Goal: Information Seeking & Learning: Learn about a topic

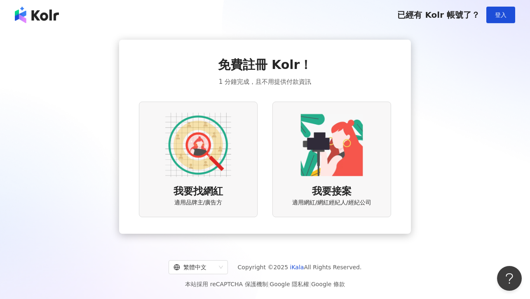
click at [203, 164] on img at bounding box center [198, 145] width 66 height 66
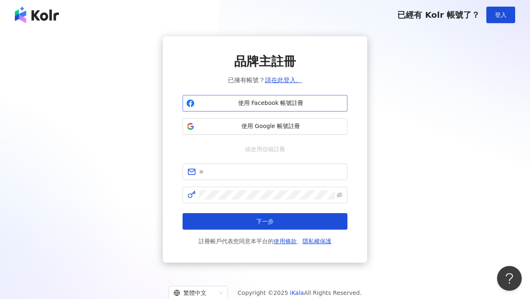
click at [239, 104] on span "使用 Facebook 帳號註冊" at bounding box center [271, 103] width 146 height 8
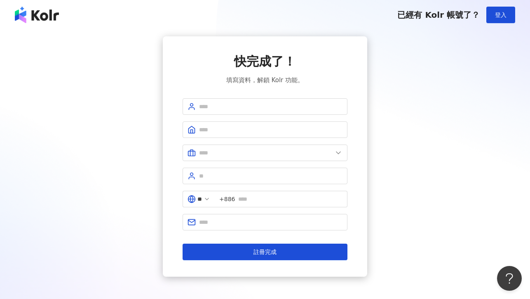
click at [53, 70] on div "快完成了！ 填寫資料，解鎖 Kolr 功能。 ** +886 註冊完成" at bounding box center [265, 156] width 511 height 240
click at [410, 38] on div "快完成了！ 填寫資料，解鎖 Kolr 功能。 ** +886 註冊完成" at bounding box center [265, 156] width 511 height 240
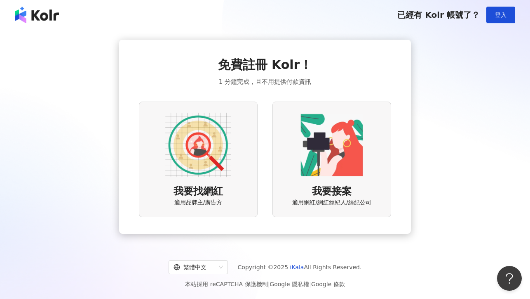
click at [193, 156] on img at bounding box center [198, 145] width 66 height 66
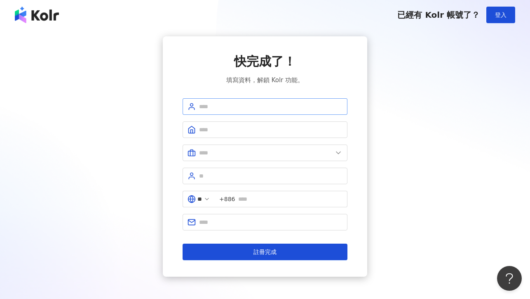
click at [210, 99] on span at bounding box center [265, 106] width 165 height 17
click at [214, 108] on input "text" at bounding box center [271, 106] width 144 height 9
type input "*"
type input "*******"
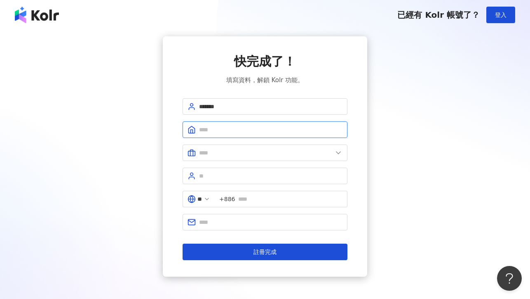
click at [208, 133] on input "text" at bounding box center [271, 129] width 144 height 9
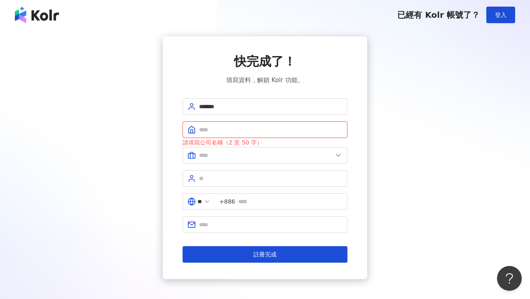
paste input "**********"
type input "**********"
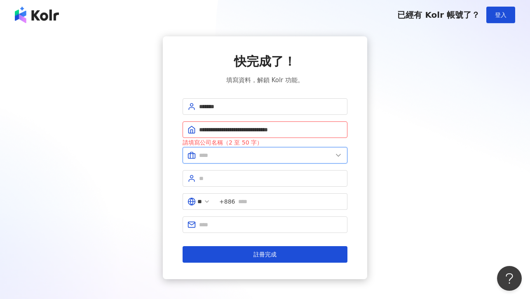
click at [212, 153] on input "text" at bounding box center [266, 155] width 134 height 9
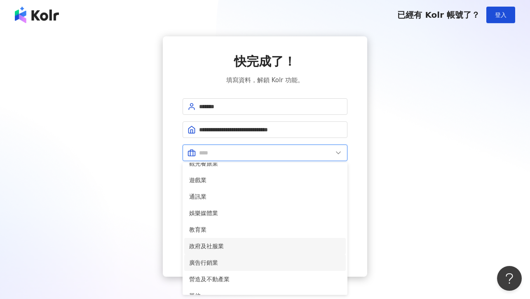
scroll to position [125, 0]
click at [214, 265] on span "廣告行銷業" at bounding box center [265, 261] width 152 height 9
type input "*****"
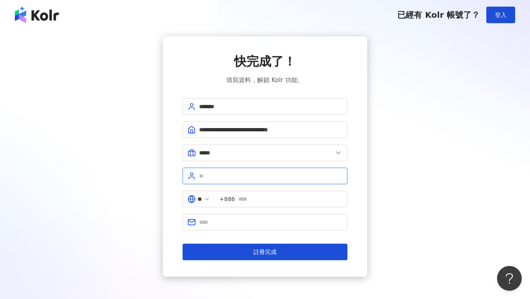
click at [210, 176] on input "text" at bounding box center [271, 175] width 144 height 9
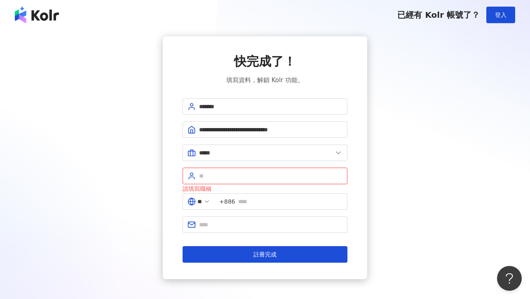
paste input "**********"
type input "**********"
click at [251, 201] on input "text" at bounding box center [290, 201] width 104 height 9
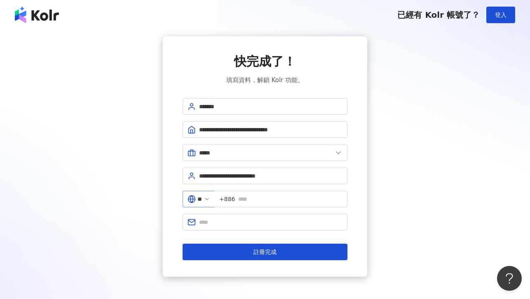
click at [210, 200] on icon at bounding box center [207, 199] width 7 height 7
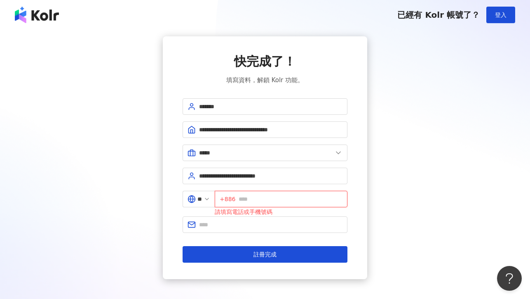
click at [255, 198] on input "text" at bounding box center [291, 198] width 104 height 9
type input "**********"
click at [217, 226] on input "text" at bounding box center [271, 224] width 144 height 9
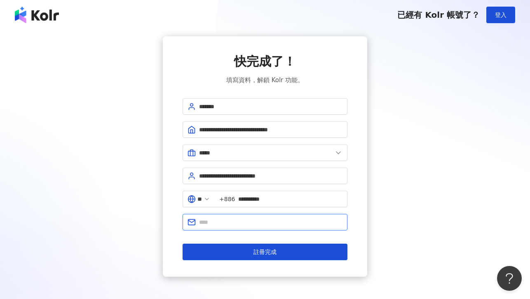
type input "**********"
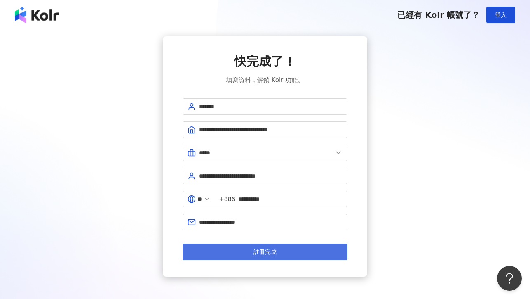
click at [255, 250] on span "註冊完成" at bounding box center [265, 251] width 23 height 7
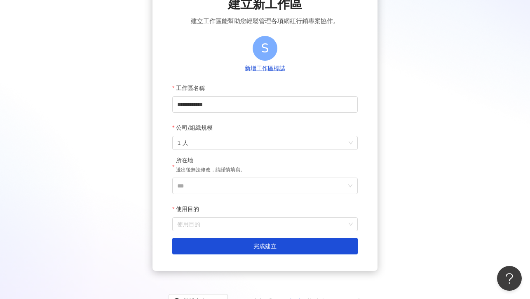
scroll to position [82, 0]
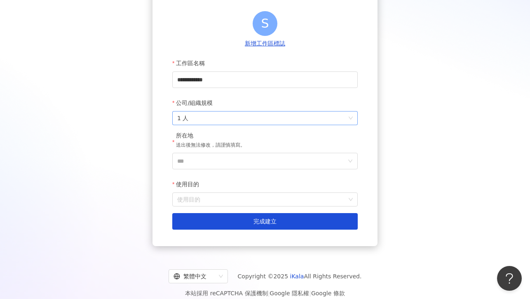
click at [254, 113] on span "1 人" at bounding box center [265, 117] width 176 height 13
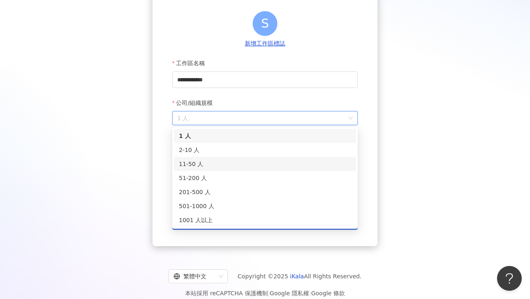
click at [196, 165] on div "11-50 人" at bounding box center [265, 163] width 172 height 9
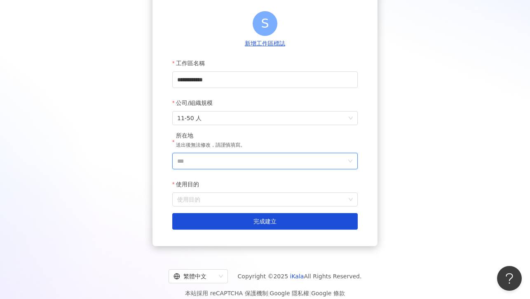
click at [205, 156] on input "***" at bounding box center [261, 161] width 169 height 16
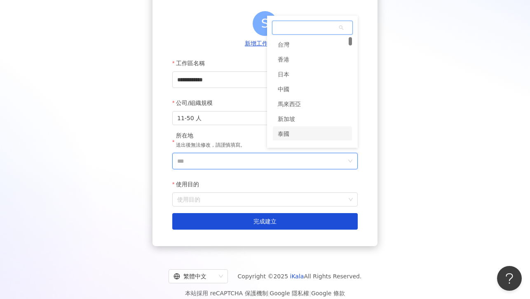
click at [297, 132] on div "泰國" at bounding box center [312, 133] width 79 height 15
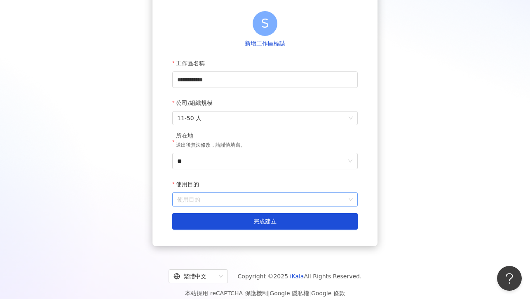
click at [215, 203] on input "使用目的" at bounding box center [265, 199] width 176 height 13
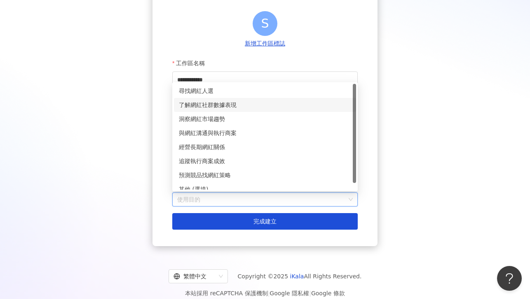
click at [216, 102] on div "了解網紅社群數據表現" at bounding box center [265, 104] width 172 height 9
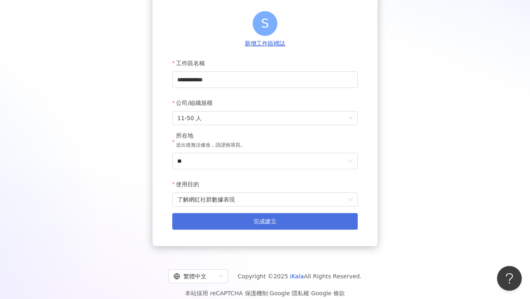
click at [255, 222] on span "完成建立" at bounding box center [265, 221] width 23 height 7
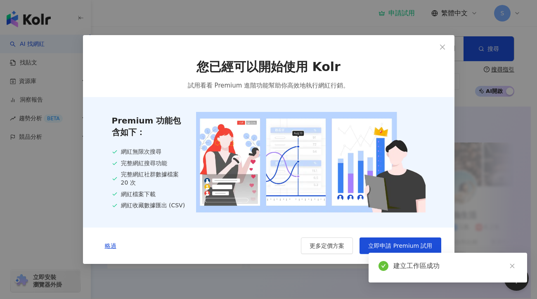
click at [500, 171] on div "您已經可以開始使用 Kolr 試用看看 Premium 進階功能幫助你高效地執行網紅行銷。 Premium 功能包含如下： 網紅無限次搜尋 完整網紅搜尋功能 …" at bounding box center [268, 149] width 537 height 299
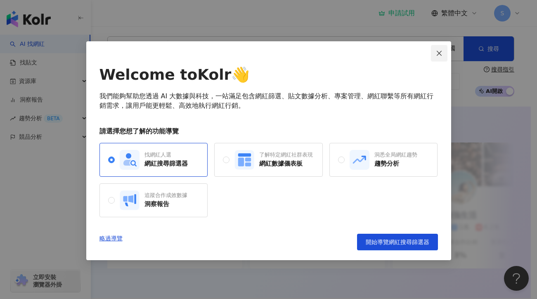
click at [439, 49] on button "Close" at bounding box center [439, 53] width 17 height 17
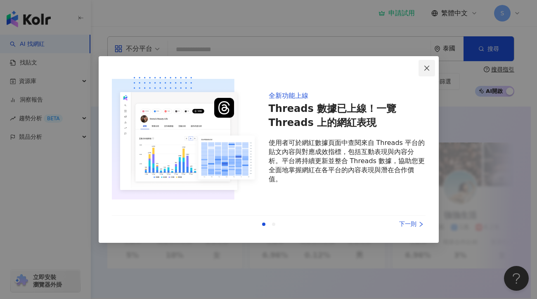
click at [429, 69] on icon "close" at bounding box center [426, 68] width 7 height 7
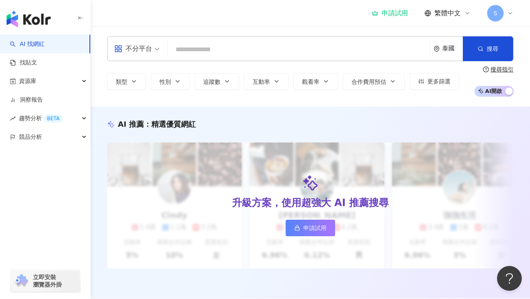
click at [225, 52] on input "search" at bounding box center [299, 50] width 256 height 16
click at [187, 50] on input "search" at bounding box center [299, 50] width 256 height 16
paste input "**********"
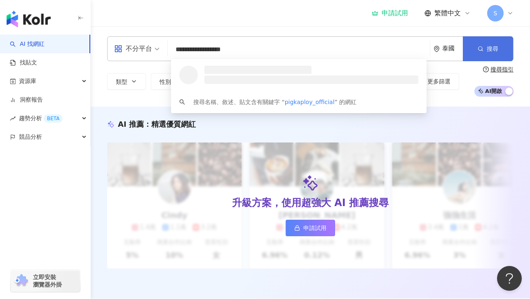
type input "**********"
click at [493, 50] on span "搜尋" at bounding box center [493, 48] width 12 height 7
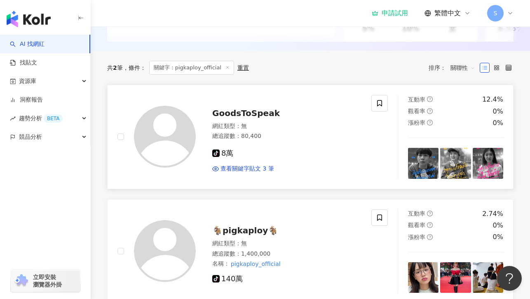
scroll to position [249, 0]
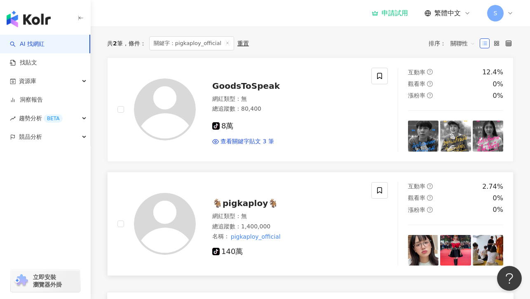
click at [238, 208] on span "🐐pigkaploy🐐" at bounding box center [245, 203] width 66 height 10
click at [172, 243] on img at bounding box center [165, 224] width 62 height 62
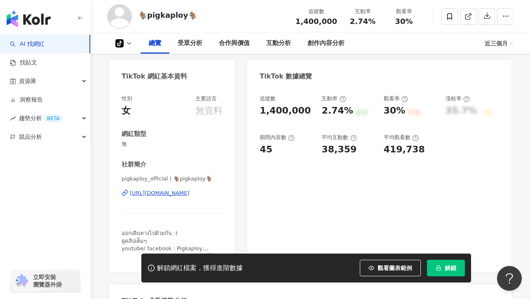
scroll to position [64, 0]
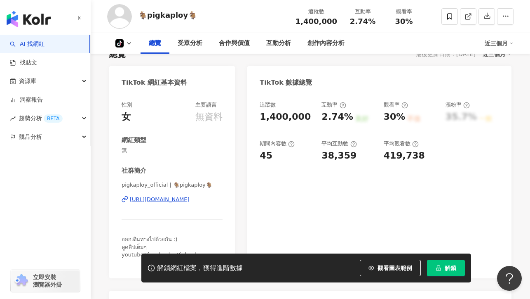
click at [179, 199] on div "[URL][DOMAIN_NAME]" at bounding box center [160, 199] width 60 height 7
click at [335, 193] on div "追蹤數 1,400,000 互動率 2.74% 良好 觀看率 30% 不佳 漲粉率 35.7% 一般 期間內容數 45 平均互動數 38,359 平均觀看數 …" at bounding box center [380, 185] width 264 height 185
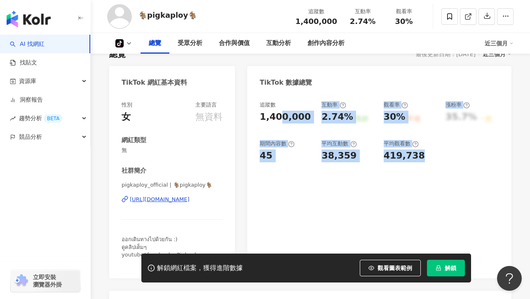
drag, startPoint x: 414, startPoint y: 161, endPoint x: 280, endPoint y: 114, distance: 142.1
click at [280, 114] on div "追蹤數 1,400,000 互動率 2.74% 良好 觀看率 30% 不佳 漲粉率 35.7% 一般 期間內容數 45 平均互動數 38,359 平均觀看數 …" at bounding box center [380, 131] width 240 height 61
click at [321, 165] on div "追蹤數 1,400,000 互動率 2.74% 良好 觀看率 30% 不佳 漲粉率 35.7% 一般 期間內容數 45 平均互動數 38,359 平均觀看數 …" at bounding box center [380, 185] width 264 height 185
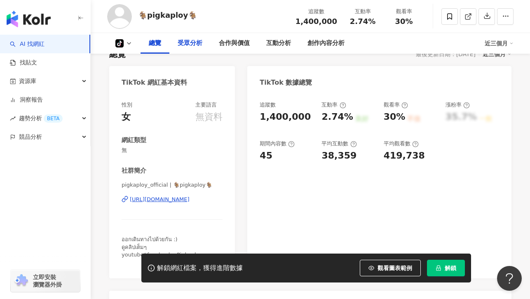
click at [189, 47] on div "受眾分析" at bounding box center [190, 43] width 25 height 10
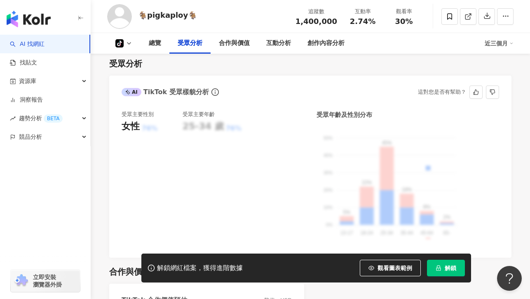
scroll to position [497, 0]
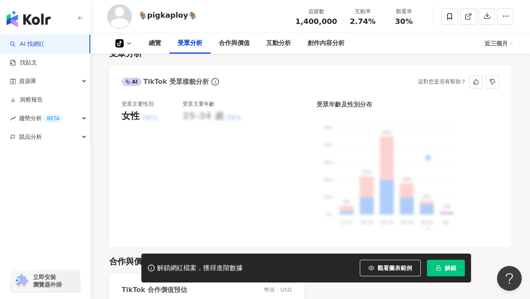
drag, startPoint x: 184, startPoint y: 114, endPoint x: 329, endPoint y: 123, distance: 145.5
click at [328, 122] on div "受眾主要性別 女性 76% 受眾主要年齡 25-34 歲 76% 受眾年齡及性別分布 男性 女性 50% 50% 40% 40% 30% 30% 20% 20…" at bounding box center [311, 167] width 378 height 134
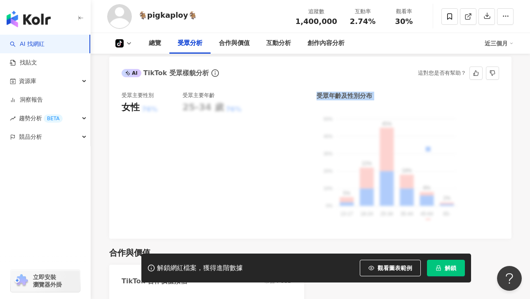
scroll to position [510, 0]
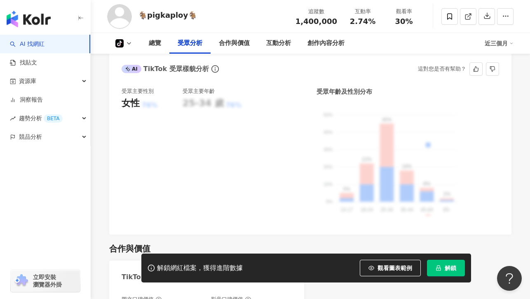
click at [306, 192] on div "受眾主要性別 女性 76% 受眾主要年齡 25-34 歲 76% 受眾年齡及性別分布 男性 女性 50% 50% 40% 40% 30% 30% 20% 20…" at bounding box center [311, 154] width 378 height 134
click at [439, 269] on icon "lock" at bounding box center [439, 268] width 6 height 6
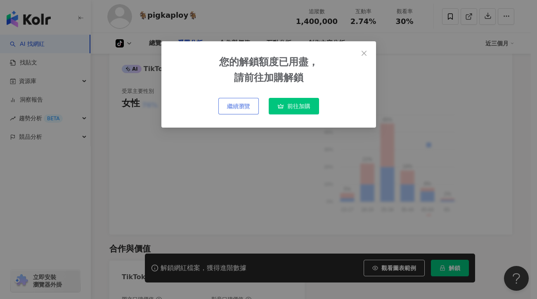
click at [240, 109] on span "繼續瀏覽" at bounding box center [238, 106] width 23 height 7
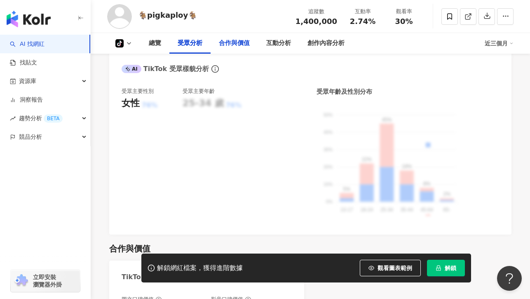
click at [243, 47] on div "合作與價值" at bounding box center [234, 43] width 31 height 10
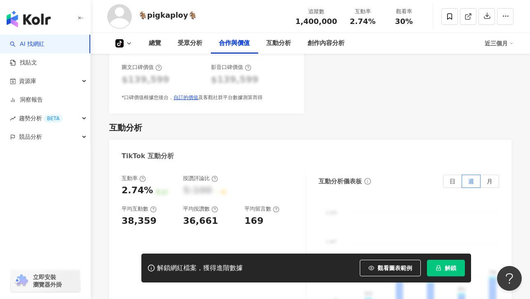
scroll to position [783, 0]
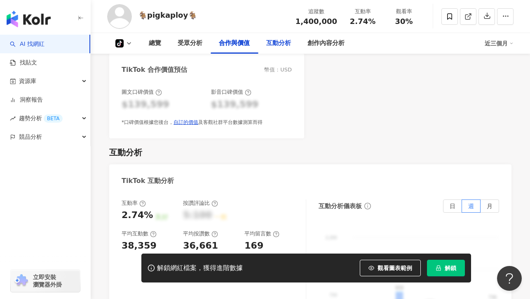
click at [280, 47] on div "互動分析" at bounding box center [278, 43] width 25 height 10
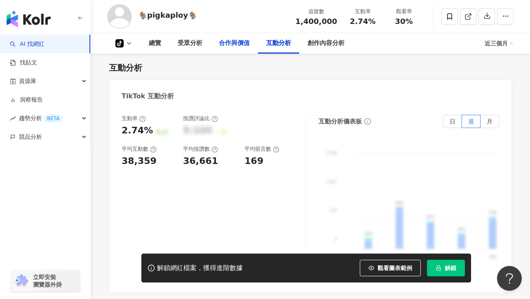
click at [233, 43] on div "合作與價值" at bounding box center [234, 43] width 31 height 10
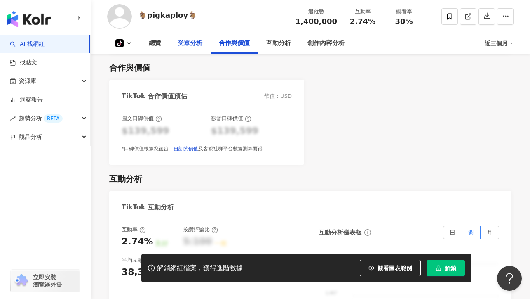
click at [184, 45] on div "受眾分析" at bounding box center [190, 43] width 25 height 10
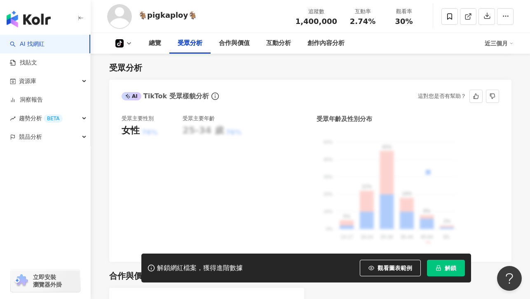
click at [196, 134] on div "25-34 歲" at bounding box center [203, 130] width 41 height 13
click at [226, 129] on div "76%" at bounding box center [234, 132] width 16 height 9
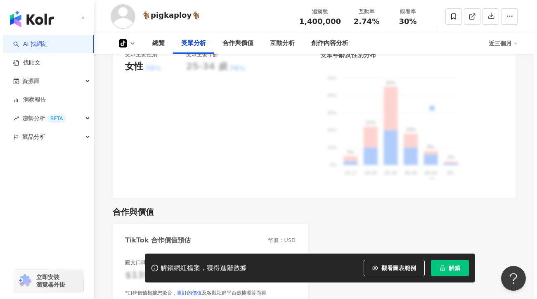
scroll to position [579, 0]
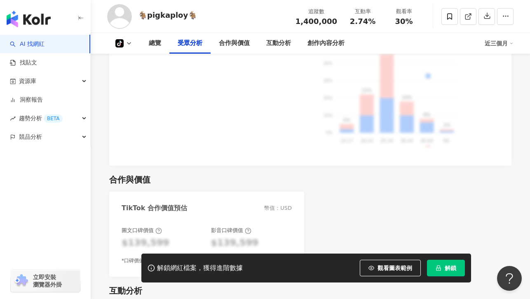
click at [452, 262] on button "解鎖" at bounding box center [446, 267] width 38 height 17
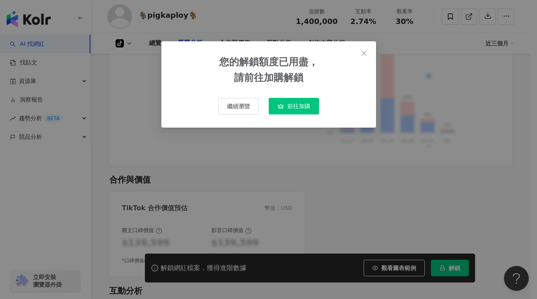
click at [295, 108] on span "前往加購" at bounding box center [298, 106] width 23 height 7
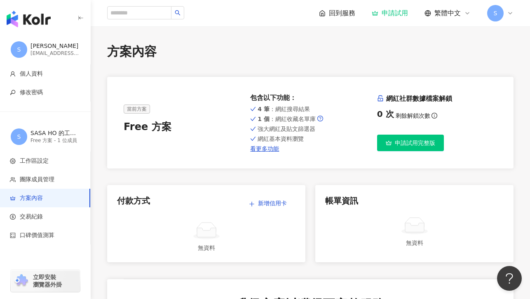
click at [408, 145] on span "申請試用完整版" at bounding box center [415, 142] width 40 height 7
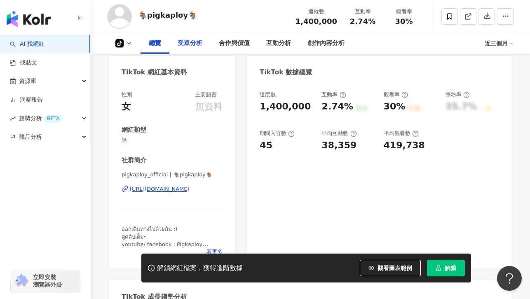
click at [193, 42] on div "受眾分析" at bounding box center [190, 43] width 25 height 10
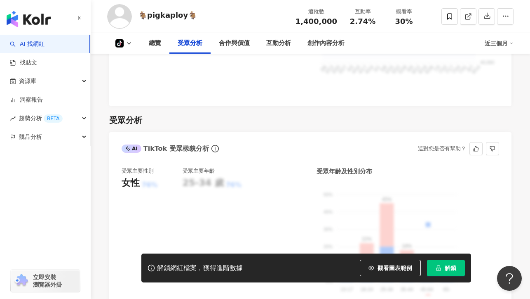
scroll to position [410, 0]
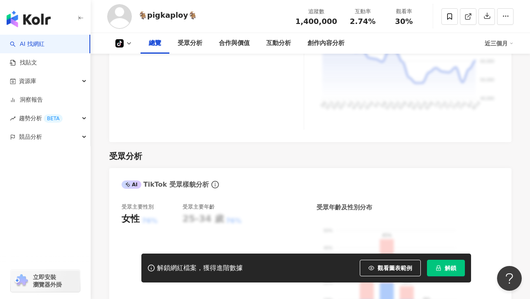
click at [158, 44] on div "總覽" at bounding box center [155, 43] width 12 height 10
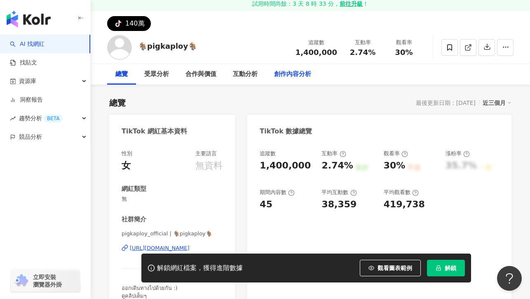
scroll to position [0, 0]
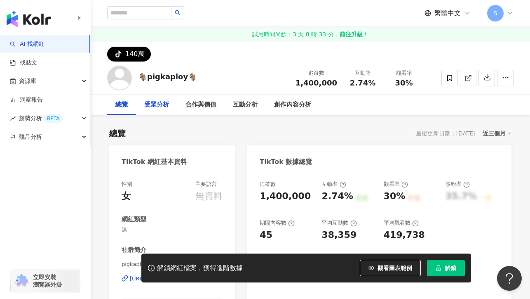
click at [156, 110] on div "受眾分析" at bounding box center [156, 104] width 41 height 21
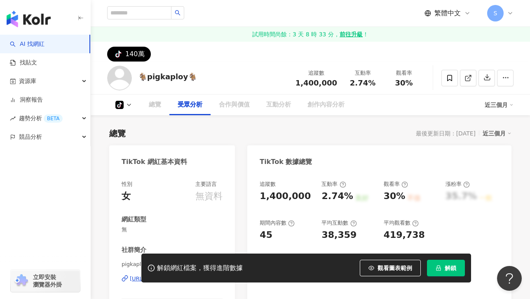
scroll to position [498, 0]
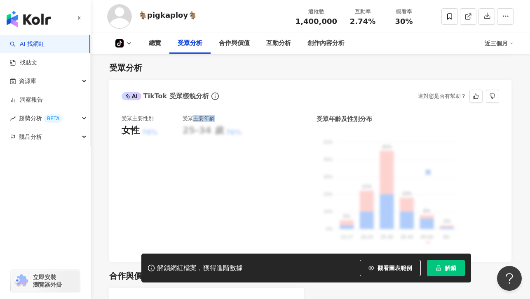
drag, startPoint x: 193, startPoint y: 116, endPoint x: 238, endPoint y: 117, distance: 45.0
click at [238, 117] on div "受眾主要年齡" at bounding box center [213, 118] width 61 height 7
click at [202, 135] on div "25-34 歲" at bounding box center [203, 130] width 41 height 13
click at [216, 132] on div "25-34 歲" at bounding box center [203, 130] width 41 height 13
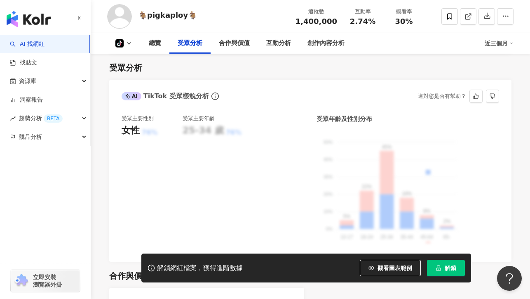
click at [216, 132] on div "25-34 歲" at bounding box center [203, 130] width 41 height 13
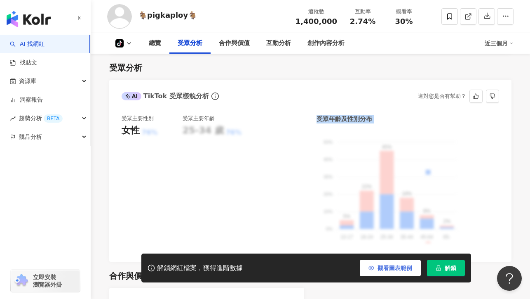
drag, startPoint x: 216, startPoint y: 132, endPoint x: 398, endPoint y: 276, distance: 232.3
click at [218, 134] on div "25-34 歲" at bounding box center [203, 130] width 41 height 13
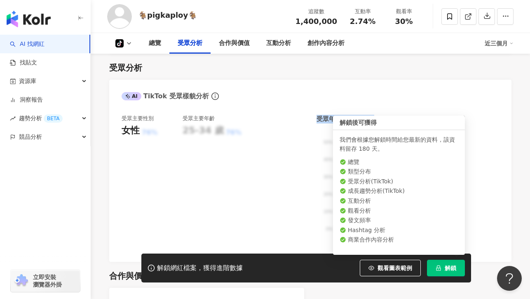
click at [439, 269] on icon "lock" at bounding box center [439, 267] width 5 height 5
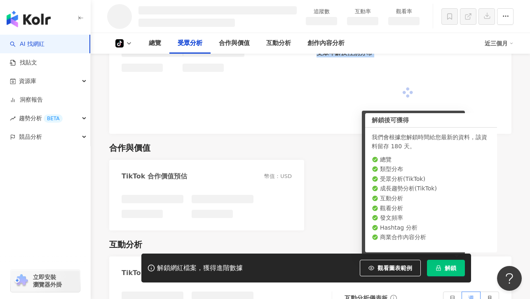
scroll to position [492, 0]
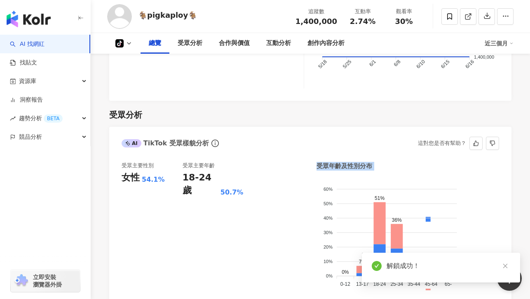
scroll to position [451, 0]
drag, startPoint x: 156, startPoint y: 178, endPoint x: 175, endPoint y: 178, distance: 19.8
click at [175, 178] on div "女性 54.1%" at bounding box center [152, 177] width 61 height 13
drag, startPoint x: 141, startPoint y: 180, endPoint x: 159, endPoint y: 179, distance: 17.8
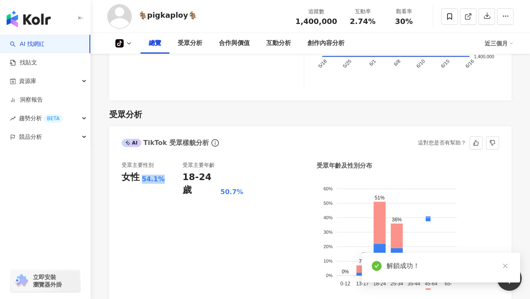
click at [159, 179] on div "女性 54.1%" at bounding box center [152, 177] width 61 height 13
click at [178, 181] on div "女性 54.1%" at bounding box center [152, 177] width 61 height 13
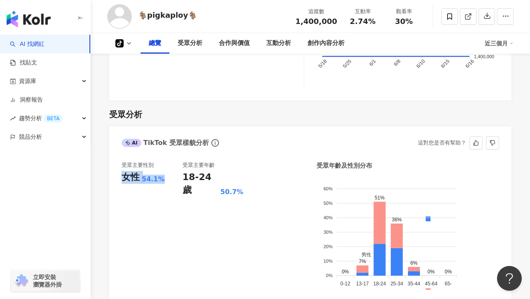
drag, startPoint x: 118, startPoint y: 175, endPoint x: 183, endPoint y: 176, distance: 65.2
click at [183, 176] on div "受眾主要性別 女性 54.1% 受眾主要年齡 18-24 歲 50.7% 受眾年齡及性別分布 男性 女性 60% 60% 50% 50% 40% 40% 30…" at bounding box center [310, 230] width 403 height 155
click at [183, 176] on div "18-24 歲" at bounding box center [201, 184] width 36 height 26
drag, startPoint x: 122, startPoint y: 165, endPoint x: 162, endPoint y: 179, distance: 42.8
click at [160, 180] on div "受眾主要性別 女性 54.1%" at bounding box center [152, 228] width 61 height 134
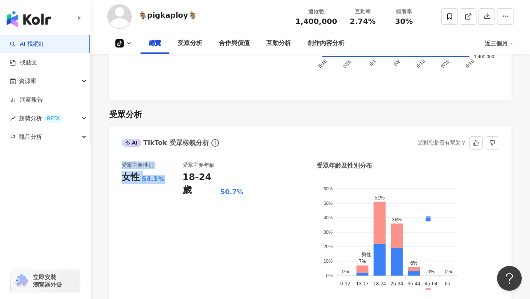
click at [162, 179] on div "女性 54.1%" at bounding box center [152, 177] width 61 height 13
drag, startPoint x: 120, startPoint y: 177, endPoint x: 171, endPoint y: 178, distance: 51.2
click at [171, 178] on div "受眾主要性別 女性 54.1% 受眾主要年齡 18-24 歲 50.7% 受眾年齡及性別分布 男性 女性 60% 60% 50% 50% 40% 40% 30…" at bounding box center [310, 230] width 403 height 155
click at [193, 178] on div "18-24 歲" at bounding box center [201, 184] width 36 height 26
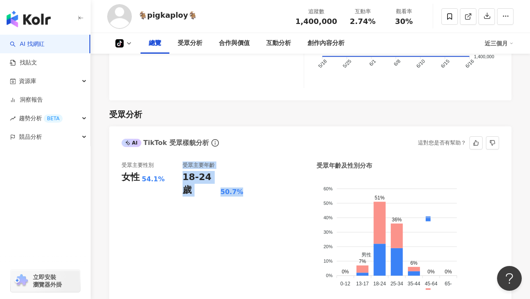
drag, startPoint x: 177, startPoint y: 179, endPoint x: 273, endPoint y: 174, distance: 96.2
click at [273, 174] on div "受眾主要性別 女性 54.1% 受眾主要年齡 18-24 歲 50.7%" at bounding box center [213, 228] width 183 height 134
click at [274, 174] on div "受眾主要性別 女性 54.1% 受眾主要年齡 18-24 歲 50.7%" at bounding box center [213, 228] width 183 height 134
drag, startPoint x: 140, startPoint y: 181, endPoint x: 179, endPoint y: 181, distance: 38.4
click at [179, 181] on div "女性 54.1%" at bounding box center [152, 177] width 61 height 13
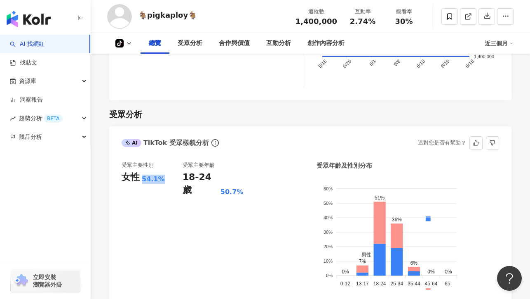
click at [179, 181] on div "女性 54.1%" at bounding box center [152, 177] width 61 height 13
drag, startPoint x: 183, startPoint y: 177, endPoint x: 222, endPoint y: 177, distance: 38.8
click at [212, 177] on div "受眾主要性別 女性 54.1% 受眾主要年齡 18-24 歲 50.7%" at bounding box center [213, 228] width 183 height 134
click at [226, 187] on div "50.7%" at bounding box center [232, 191] width 23 height 9
drag, startPoint x: 184, startPoint y: 178, endPoint x: 242, endPoint y: 178, distance: 58.2
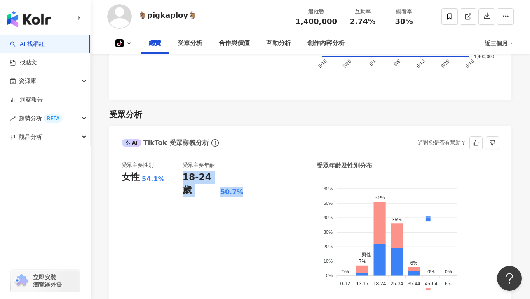
click at [242, 178] on div "18-24 歲 50.7%" at bounding box center [213, 184] width 61 height 26
click at [243, 178] on div "18-24 歲 50.7%" at bounding box center [213, 184] width 61 height 26
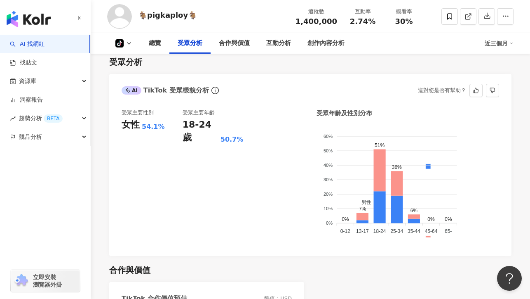
scroll to position [503, 0]
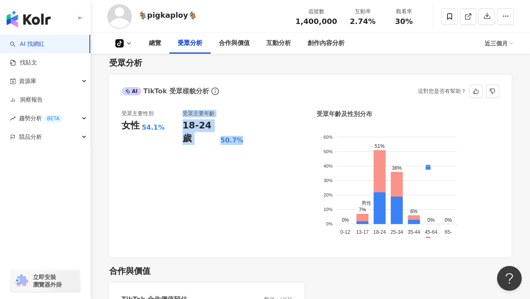
drag, startPoint x: 179, startPoint y: 126, endPoint x: 246, endPoint y: 125, distance: 67.2
click at [246, 125] on div "受眾主要性別 女性 54.1% 受眾主要年齡 18-24 歲 50.7%" at bounding box center [213, 177] width 183 height 134
click at [247, 125] on div "受眾主要性別 女性 54.1% 受眾主要年齡 18-24 歲 50.7%" at bounding box center [213, 177] width 183 height 134
drag, startPoint x: 245, startPoint y: 126, endPoint x: 182, endPoint y: 127, distance: 64.0
click at [182, 127] on div "受眾主要性別 女性 54.1% 受眾主要年齡 18-24 歲 50.7%" at bounding box center [213, 177] width 183 height 134
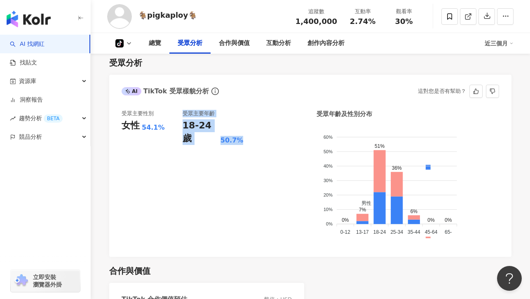
click at [184, 127] on div "18-24 歲" at bounding box center [201, 132] width 36 height 26
drag, startPoint x: 183, startPoint y: 126, endPoint x: 241, endPoint y: 127, distance: 57.8
click at [241, 127] on div "18-24 歲 50.7%" at bounding box center [213, 132] width 61 height 26
copy div "18-24 歲 50.7%"
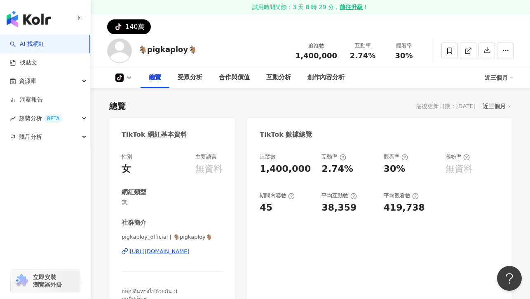
scroll to position [0, 0]
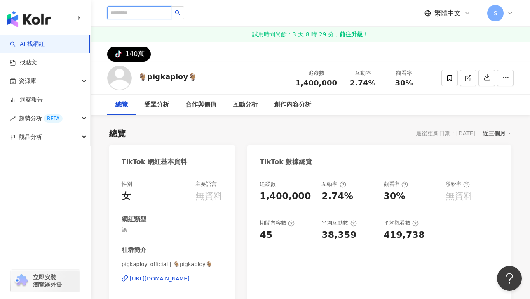
click at [142, 15] on input "search" at bounding box center [139, 12] width 64 height 13
paste input "**********"
type input "**********"
click at [181, 14] on icon "loading" at bounding box center [177, 12] width 6 height 6
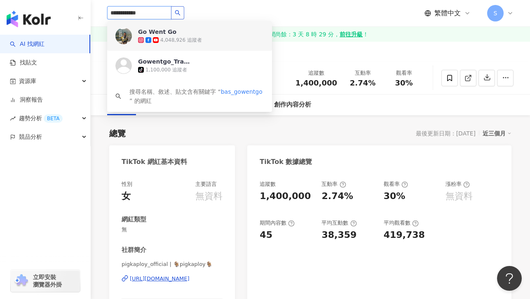
click at [126, 40] on img at bounding box center [124, 36] width 17 height 17
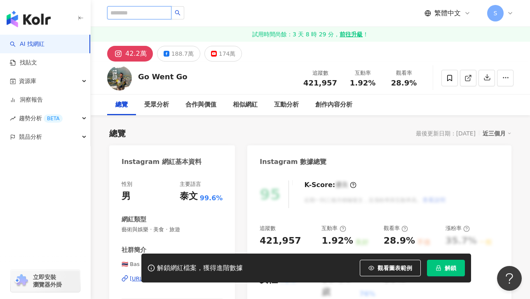
click at [124, 13] on input "search" at bounding box center [139, 12] width 64 height 13
paste input "**********"
type input "**********"
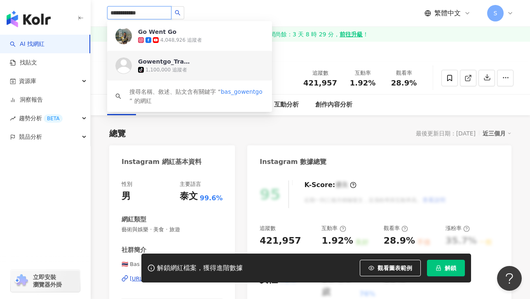
click at [153, 66] on div "tiktok-icon 1,100,000 追蹤者" at bounding box center [201, 70] width 126 height 8
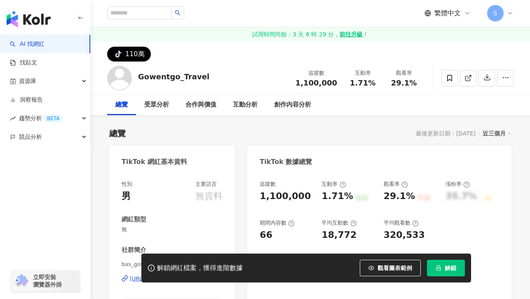
click at [291, 130] on div "總覽 最後更新日期：2025/7/27 近三個月" at bounding box center [310, 133] width 403 height 12
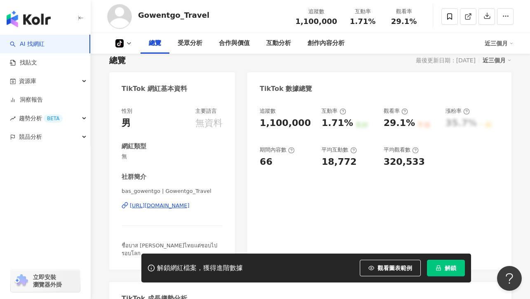
scroll to position [96, 0]
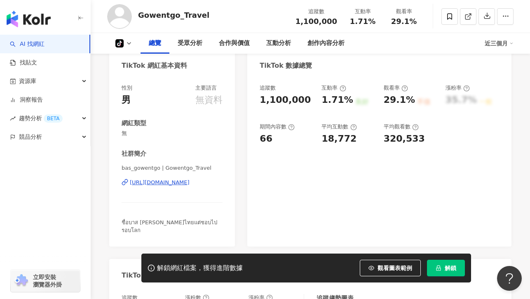
click at [172, 183] on div "https://www.tiktok.com/share/user/6722452193192576001" at bounding box center [160, 182] width 60 height 7
click at [315, 157] on div "追蹤數 1,100,000 互動率 1.71% 良好 觀看率 29.1% 不佳 漲粉率 35.7% 一般 期間內容數 66 平均互動數 18,772 平均觀看…" at bounding box center [380, 161] width 264 height 170
click at [193, 45] on div "受眾分析" at bounding box center [190, 43] width 25 height 10
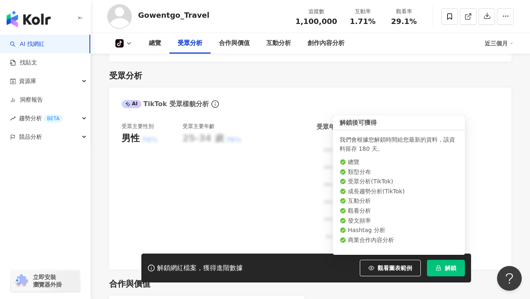
click at [452, 268] on span "解鎖" at bounding box center [451, 267] width 12 height 7
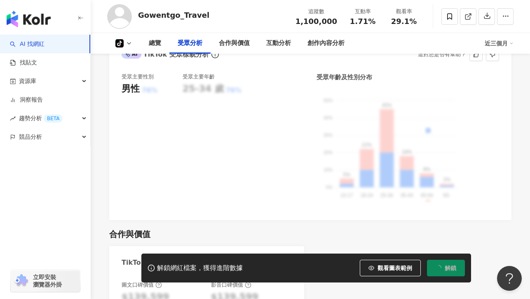
scroll to position [532, 0]
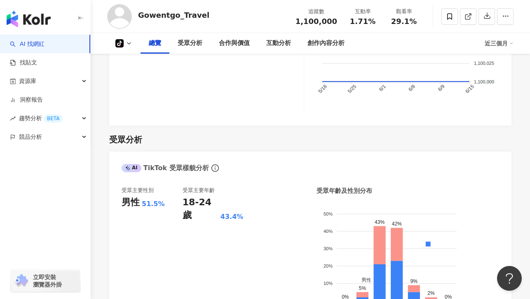
scroll to position [415, 0]
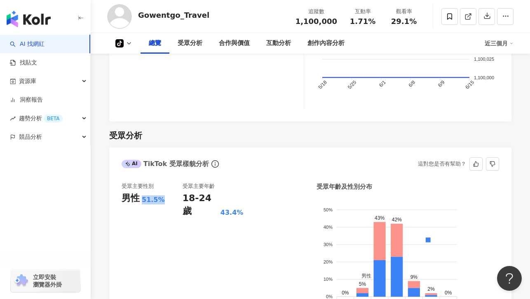
drag, startPoint x: 142, startPoint y: 194, endPoint x: 164, endPoint y: 194, distance: 22.3
click at [164, 194] on div "男性 51.5%" at bounding box center [152, 198] width 61 height 13
copy div "51.5%"
click at [146, 195] on div "51.5%" at bounding box center [153, 199] width 23 height 9
drag, startPoint x: 144, startPoint y: 193, endPoint x: 165, endPoint y: 193, distance: 21.0
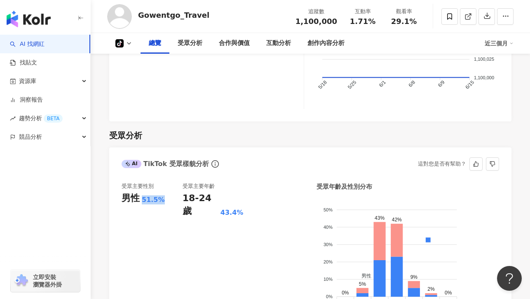
click at [165, 193] on div "男性 51.5%" at bounding box center [152, 198] width 61 height 13
copy div "51.5%"
click at [184, 192] on div "18-24 歲" at bounding box center [201, 205] width 36 height 26
drag, startPoint x: 180, startPoint y: 191, endPoint x: 239, endPoint y: 190, distance: 58.6
click at [239, 190] on div "受眾主要性別 男性 51.5% 受眾主要年齡 18-24 歲 43.4%" at bounding box center [213, 249] width 183 height 134
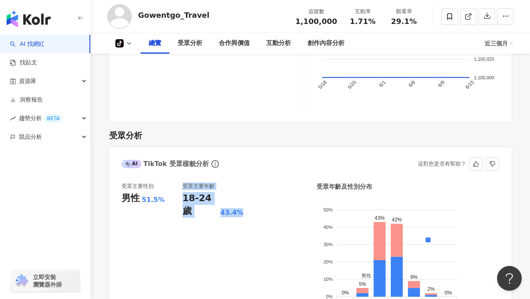
click at [240, 192] on div "18-24 歲 43.4%" at bounding box center [213, 205] width 61 height 26
drag, startPoint x: 240, startPoint y: 191, endPoint x: 184, endPoint y: 191, distance: 56.5
click at [184, 192] on div "受眾主要性別 男性 51.5% 受眾主要年齡 18-24 歲 43.4%" at bounding box center [213, 249] width 183 height 134
copy div "18-24 歲 43.4%"
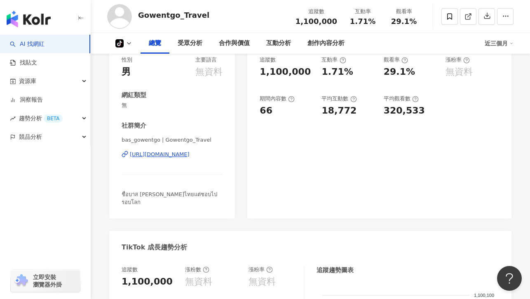
scroll to position [0, 0]
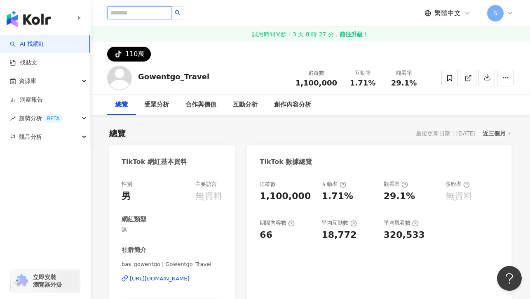
click at [123, 7] on input "search" at bounding box center [139, 12] width 64 height 13
paste input "*********"
type input "*********"
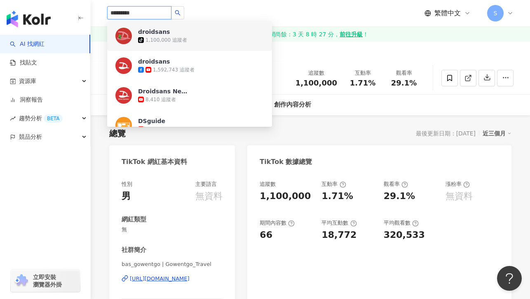
click at [180, 40] on div "1,100,000 追蹤者" at bounding box center [167, 40] width 42 height 7
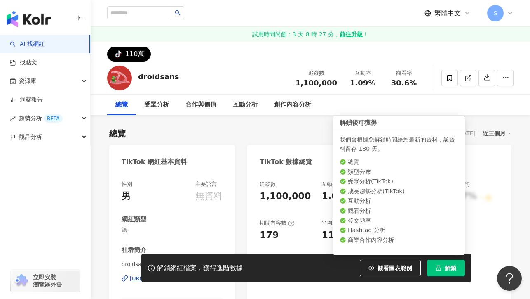
click at [448, 266] on span "解鎖" at bounding box center [451, 267] width 12 height 7
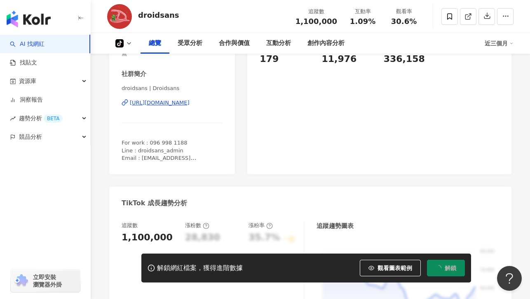
scroll to position [186, 0]
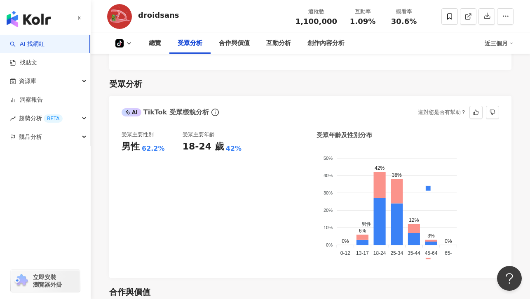
scroll to position [474, 0]
drag, startPoint x: 142, startPoint y: 149, endPoint x: 160, endPoint y: 149, distance: 18.2
click at [160, 149] on div "62.2%" at bounding box center [153, 148] width 23 height 9
copy div "62.2%"
drag, startPoint x: 184, startPoint y: 148, endPoint x: 234, endPoint y: 149, distance: 49.9
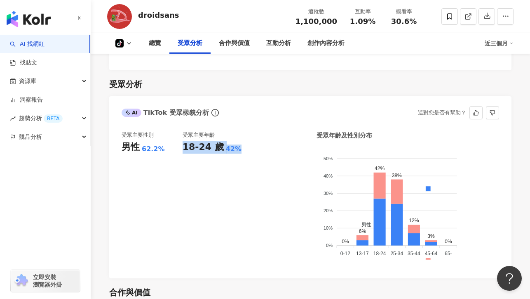
click at [234, 149] on div "18-24 歲 42%" at bounding box center [213, 147] width 61 height 13
copy div "18-24 歲 42%"
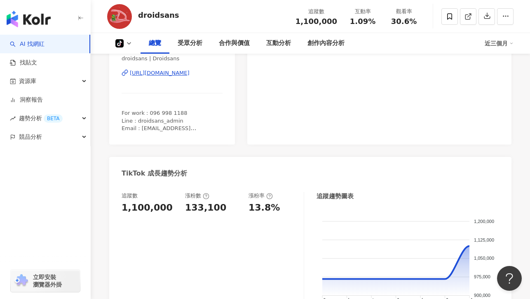
scroll to position [0, 0]
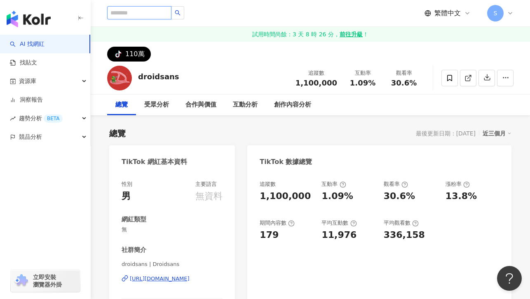
click at [124, 13] on input "search" at bounding box center [139, 12] width 64 height 13
paste input "********"
type input "********"
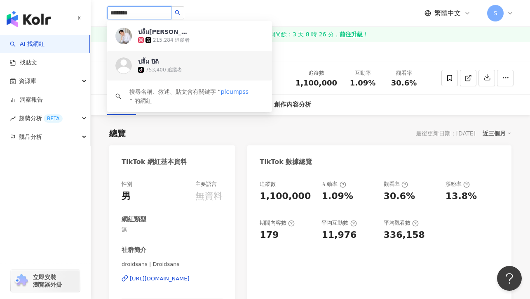
click at [129, 67] on img at bounding box center [124, 65] width 17 height 17
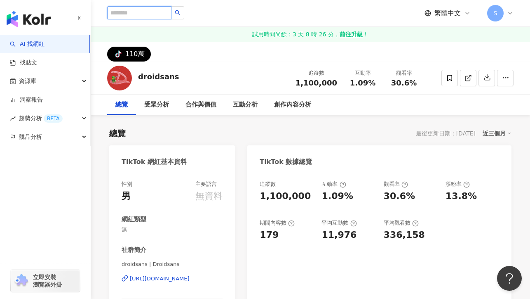
click at [148, 12] on input "search" at bounding box center [139, 12] width 64 height 13
paste input "********"
type input "********"
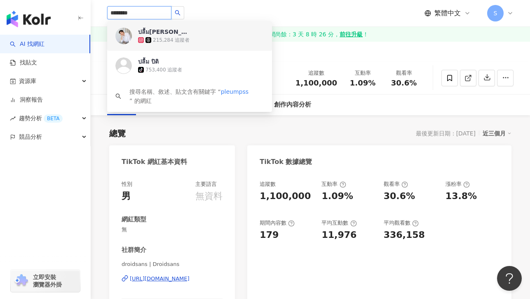
click at [155, 35] on div "ปลื้ม[PERSON_NAME]" at bounding box center [165, 32] width 54 height 8
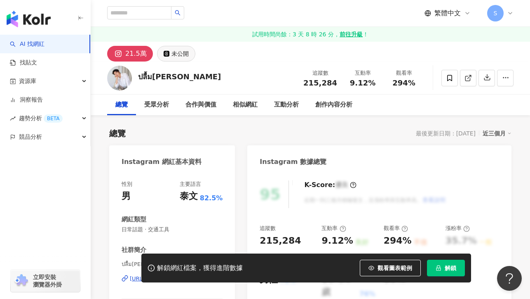
click at [169, 54] on button "未公開" at bounding box center [176, 54] width 38 height 16
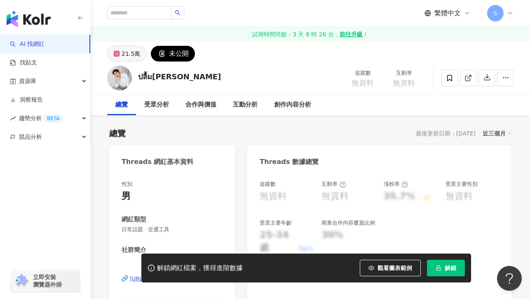
click at [125, 54] on div "21.5萬" at bounding box center [131, 54] width 19 height 12
click at [136, 14] on input "search" at bounding box center [139, 12] width 64 height 13
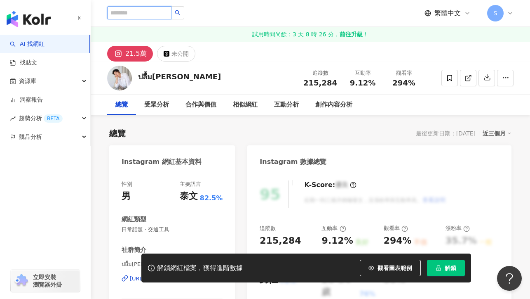
paste input "********"
type input "********"
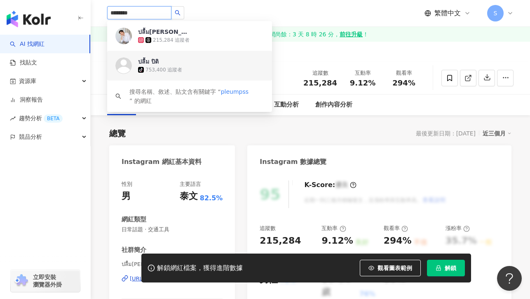
click at [146, 64] on div "ปลื้ม ปิติ" at bounding box center [148, 61] width 21 height 8
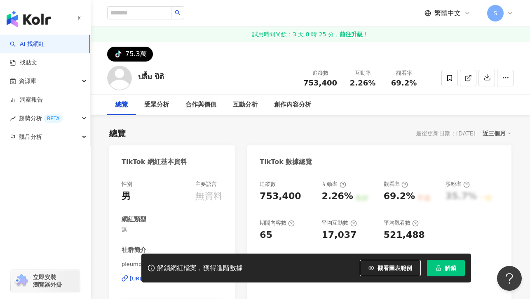
click at [445, 269] on button "解鎖" at bounding box center [446, 267] width 38 height 17
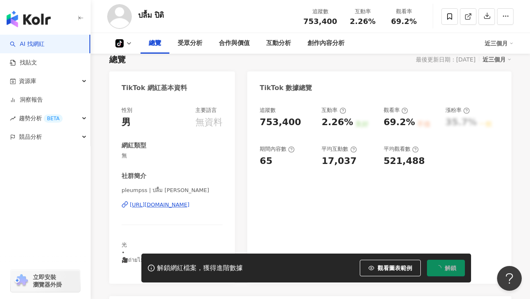
click at [156, 205] on div "https://www.tiktok.com/share/user/6926830402414363650" at bounding box center [160, 204] width 60 height 7
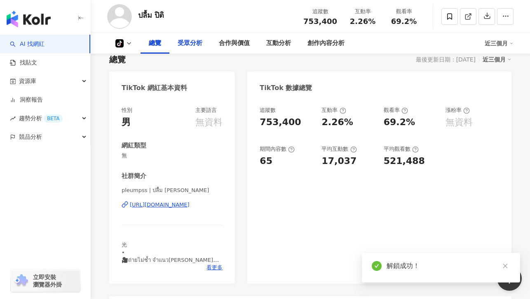
click at [189, 44] on div "受眾分析" at bounding box center [190, 43] width 25 height 10
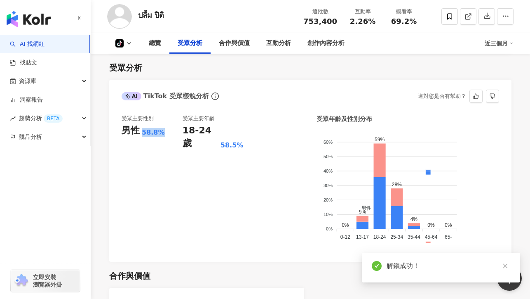
drag, startPoint x: 143, startPoint y: 133, endPoint x: 161, endPoint y: 133, distance: 18.2
click at [161, 133] on div "男性 58.8%" at bounding box center [152, 130] width 61 height 13
click at [173, 136] on div "男性 58.8%" at bounding box center [152, 130] width 61 height 13
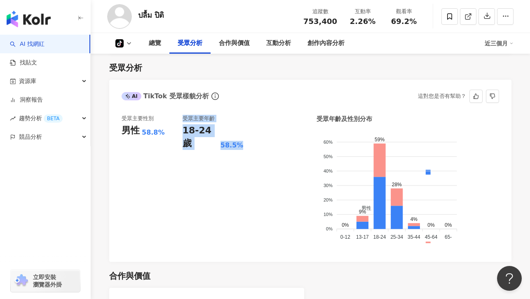
drag, startPoint x: 181, startPoint y: 130, endPoint x: 244, endPoint y: 131, distance: 63.1
click at [240, 130] on div "受眾主要性別 男性 58.8% 受眾主要年齡 18-24 歲 58.5%" at bounding box center [213, 182] width 183 height 134
click at [244, 131] on div "受眾主要性別 男性 58.8% 受眾主要年齡 18-24 歲 58.5%" at bounding box center [213, 182] width 183 height 134
drag, startPoint x: 243, startPoint y: 132, endPoint x: 184, endPoint y: 132, distance: 58.2
click at [184, 132] on div "18-24 歲 58.5%" at bounding box center [213, 137] width 61 height 26
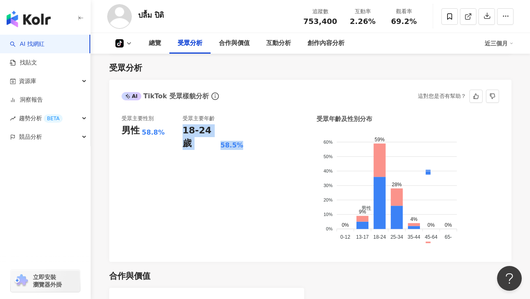
copy div "18-24 歲 58.5%"
click at [37, 45] on link "AI 找網紅" at bounding box center [27, 44] width 35 height 8
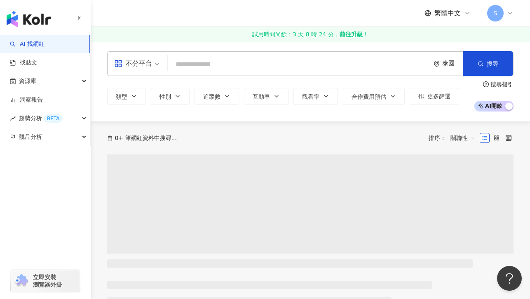
click at [220, 64] on input "search" at bounding box center [299, 65] width 256 height 16
type input "**********"
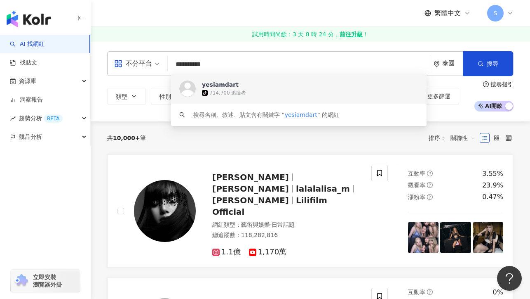
click at [215, 89] on div "tiktok-icon 714,700 追蹤者" at bounding box center [310, 93] width 217 height 8
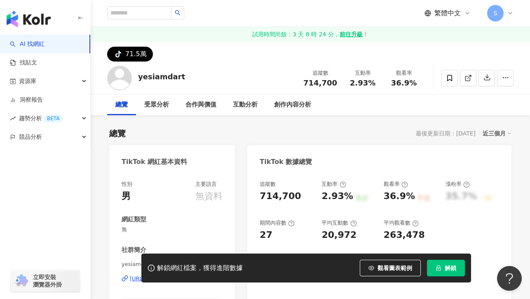
click at [443, 269] on button "解鎖" at bounding box center [446, 267] width 38 height 17
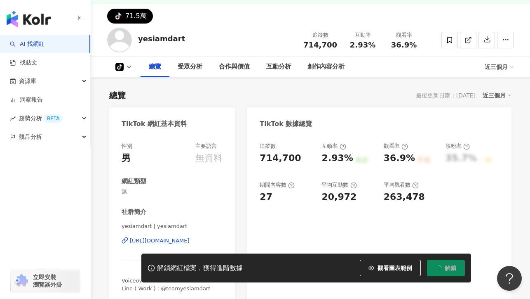
scroll to position [85, 0]
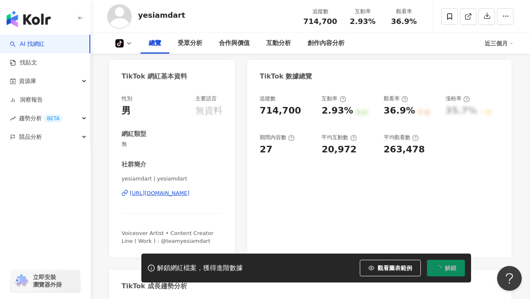
click at [177, 194] on div "[URL][DOMAIN_NAME]" at bounding box center [160, 192] width 60 height 7
click at [192, 44] on div "受眾分析" at bounding box center [190, 43] width 25 height 10
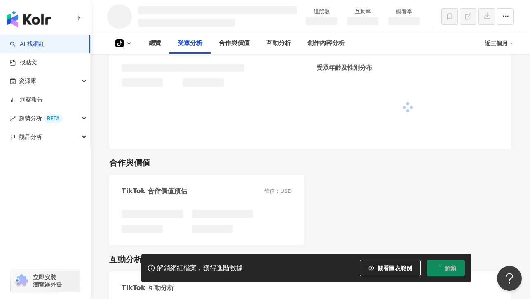
scroll to position [492, 0]
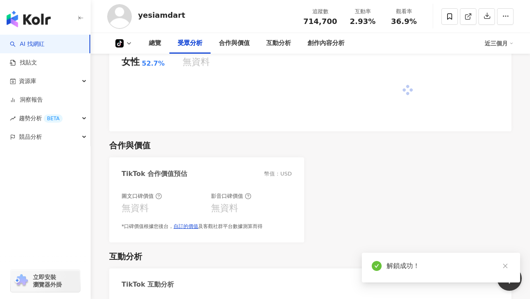
scroll to position [483, 0]
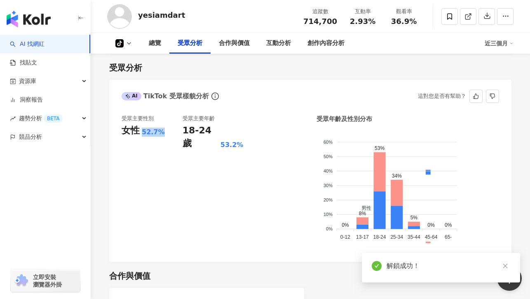
drag, startPoint x: 144, startPoint y: 133, endPoint x: 162, endPoint y: 133, distance: 18.6
click at [162, 133] on div "女性 52.7%" at bounding box center [152, 130] width 61 height 13
click at [167, 134] on div "女性 52.7%" at bounding box center [152, 130] width 61 height 13
drag, startPoint x: 147, startPoint y: 132, endPoint x: 166, endPoint y: 133, distance: 18.6
click at [165, 133] on div "女性 52.7%" at bounding box center [152, 130] width 61 height 13
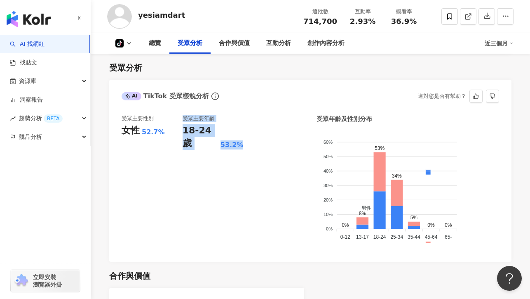
drag, startPoint x: 182, startPoint y: 130, endPoint x: 241, endPoint y: 132, distance: 59.4
click at [241, 132] on div "受眾主要性別 女性 52.7% 受眾主要年齡 18-24 歲 53.2%" at bounding box center [213, 182] width 183 height 134
click at [247, 132] on div "受眾主要性別 女性 52.7% 受眾主要年齡 18-24 歲 53.2%" at bounding box center [213, 182] width 183 height 134
drag, startPoint x: 245, startPoint y: 132, endPoint x: 184, endPoint y: 133, distance: 61.1
click at [184, 133] on div "受眾主要性別 女性 52.7% 受眾主要年齡 18-24 歲 53.2%" at bounding box center [213, 182] width 183 height 134
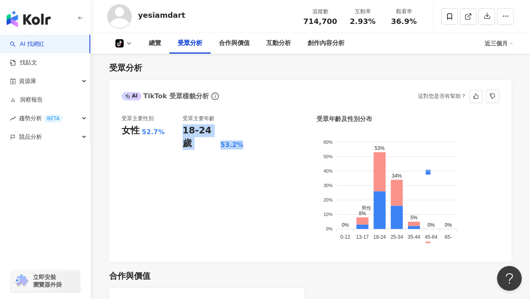
copy div "18-24 歲 53.2%"
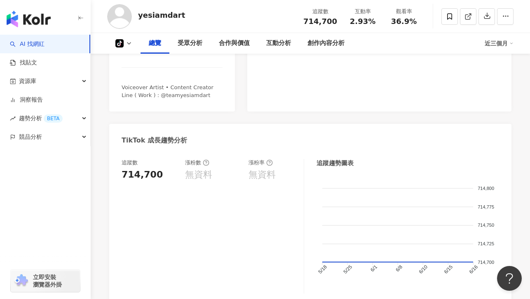
scroll to position [207, 0]
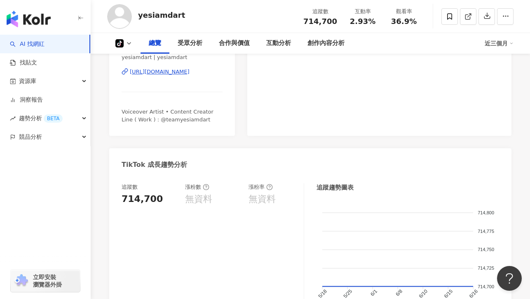
drag, startPoint x: 59, startPoint y: 43, endPoint x: 75, endPoint y: 41, distance: 16.6
click at [45, 43] on link "AI 找網紅" at bounding box center [27, 44] width 35 height 8
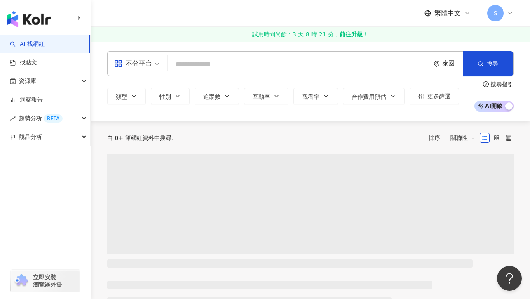
click at [205, 64] on input "search" at bounding box center [299, 65] width 256 height 16
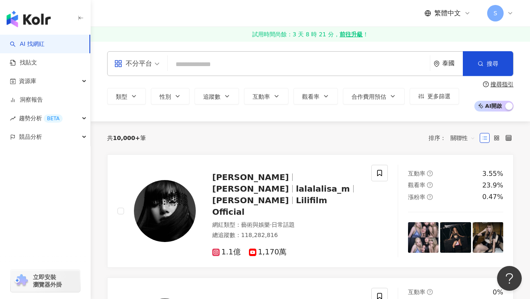
type input "********"
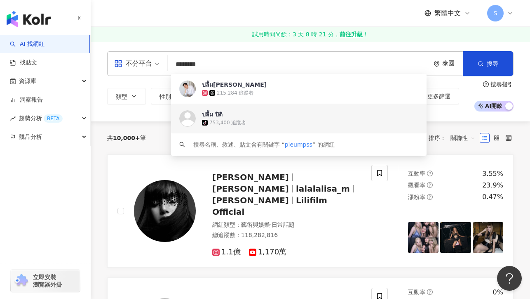
click at [233, 121] on div "753,400 追蹤者" at bounding box center [228, 122] width 37 height 7
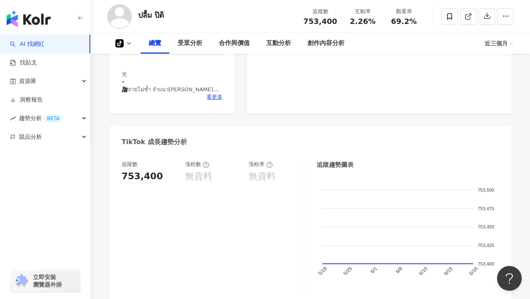
scroll to position [67, 0]
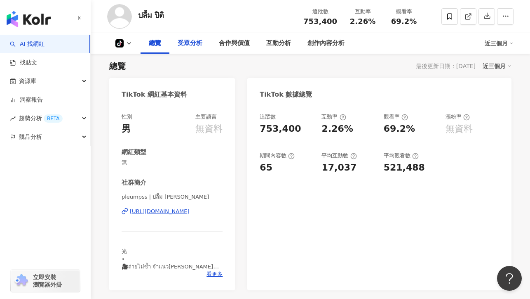
click at [186, 45] on div "受眾分析" at bounding box center [190, 43] width 25 height 10
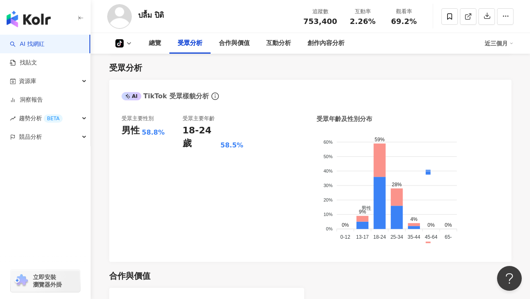
click at [40, 41] on link "AI 找網紅" at bounding box center [27, 44] width 35 height 8
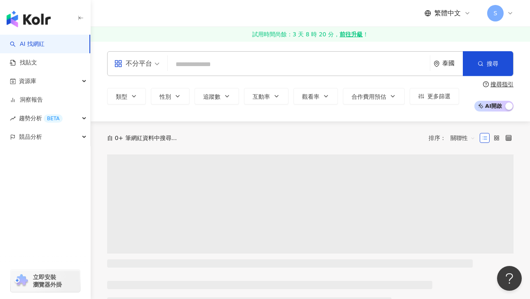
click at [212, 66] on input "search" at bounding box center [299, 65] width 256 height 16
type input "*********"
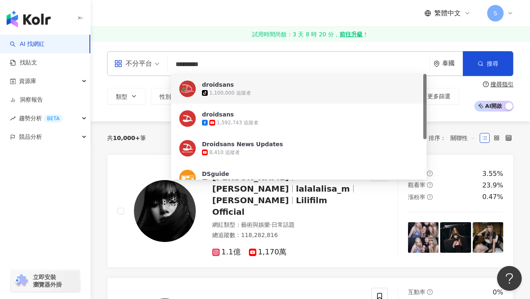
click at [212, 91] on div "1,100,000 追蹤者" at bounding box center [231, 93] width 42 height 7
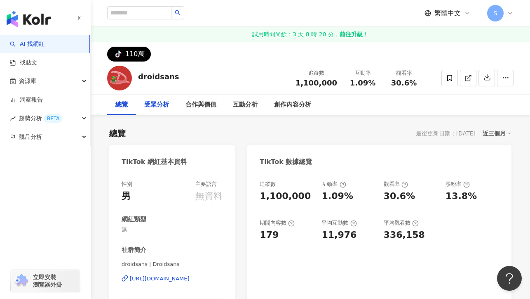
drag, startPoint x: 164, startPoint y: 104, endPoint x: 176, endPoint y: 108, distance: 12.8
click at [164, 104] on div "受眾分析" at bounding box center [156, 105] width 25 height 10
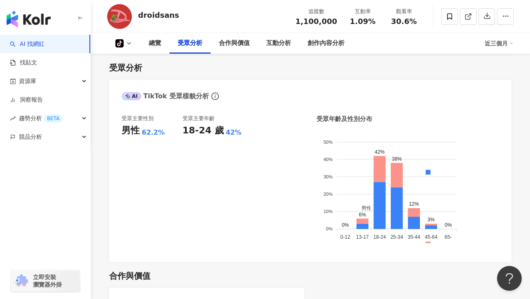
click at [27, 47] on link "AI 找網紅" at bounding box center [27, 44] width 35 height 8
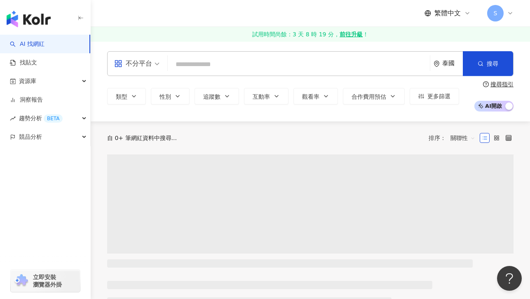
click at [195, 62] on input "search" at bounding box center [299, 65] width 256 height 16
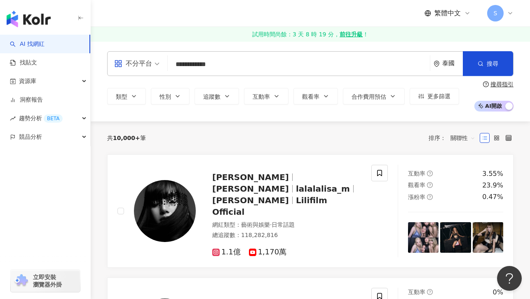
click at [245, 65] on input "**********" at bounding box center [299, 65] width 256 height 16
type input "**********"
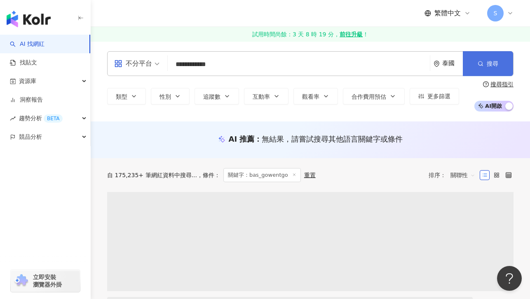
click at [481, 68] on button "搜尋" at bounding box center [488, 63] width 50 height 25
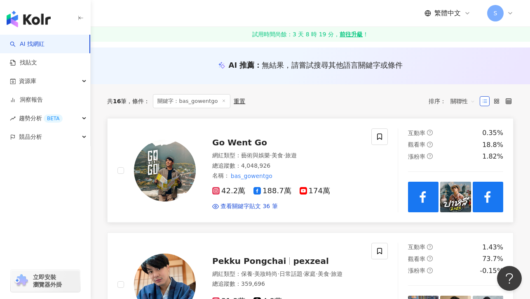
scroll to position [83, 0]
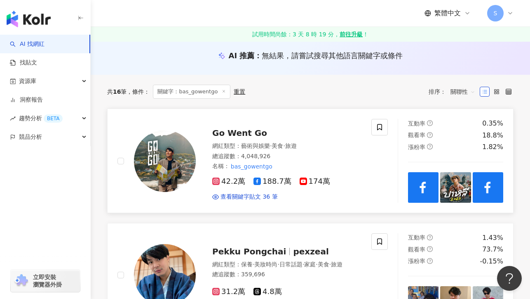
click at [178, 161] on img at bounding box center [165, 161] width 62 height 62
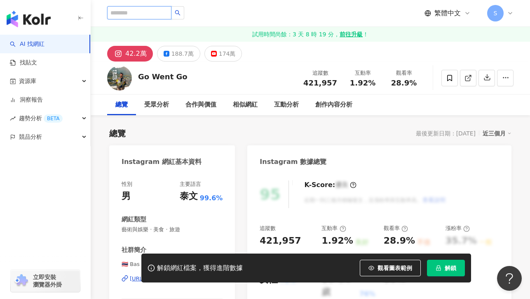
click at [133, 11] on input "search" at bounding box center [139, 12] width 64 height 13
paste input "**********"
type input "**********"
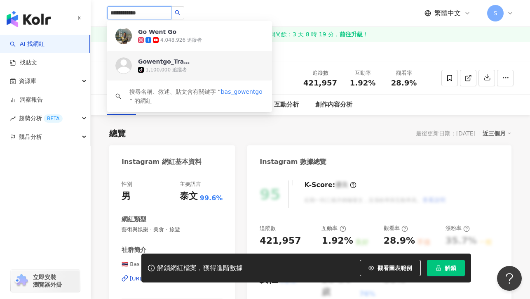
click at [153, 69] on div "1,100,000 追蹤者" at bounding box center [167, 69] width 42 height 7
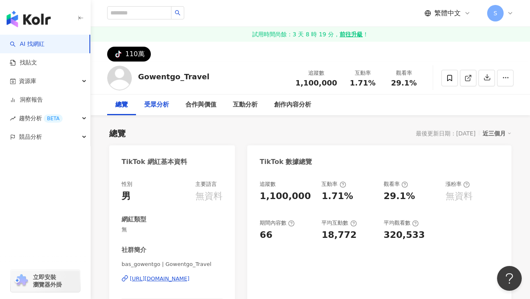
click at [159, 101] on div "受眾分析" at bounding box center [156, 105] width 25 height 10
click at [131, 11] on input "search" at bounding box center [139, 12] width 64 height 13
paste input "**********"
type input "**********"
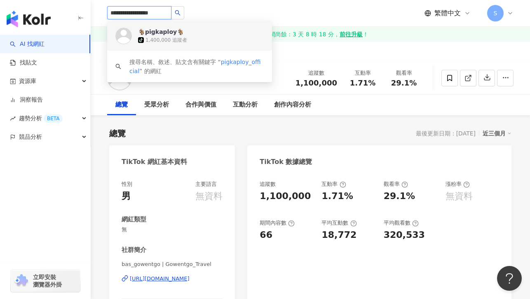
click at [159, 36] on div "tiktok-icon 1,400,000 追蹤者" at bounding box center [201, 40] width 126 height 8
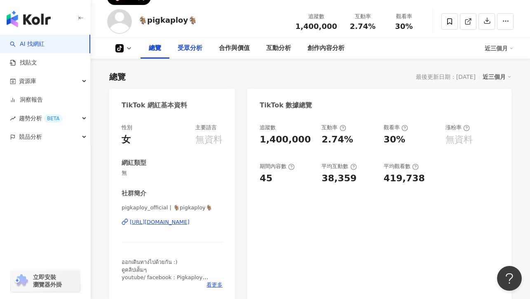
click at [186, 49] on div "受眾分析" at bounding box center [190, 48] width 25 height 10
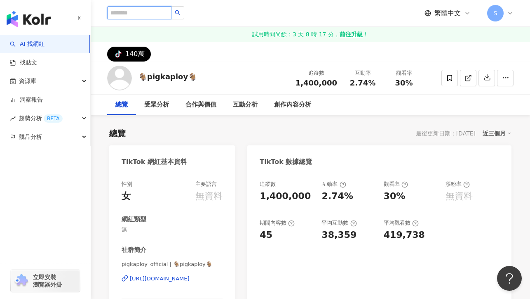
click at [123, 11] on input "search" at bounding box center [139, 12] width 64 height 13
paste input "*******"
type input "*******"
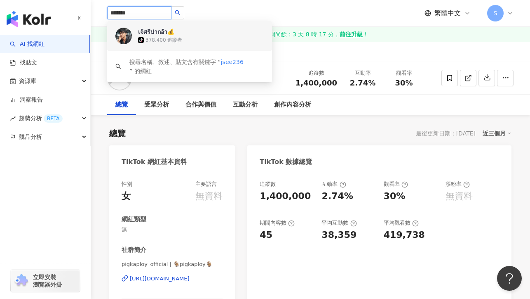
click at [155, 36] on div "tiktok-icon 378,400 追蹤者" at bounding box center [201, 40] width 126 height 8
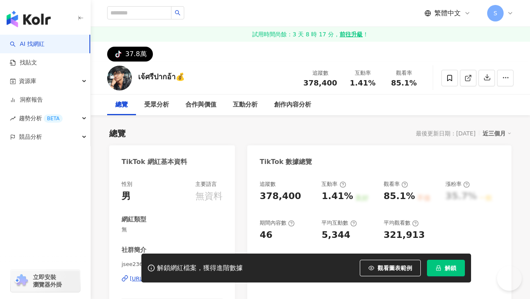
click at [444, 271] on button "解鎖" at bounding box center [446, 267] width 38 height 17
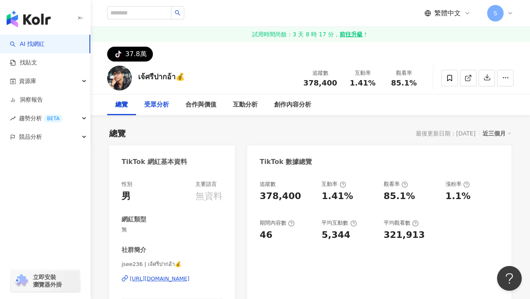
click at [162, 105] on div "受眾分析" at bounding box center [156, 105] width 25 height 10
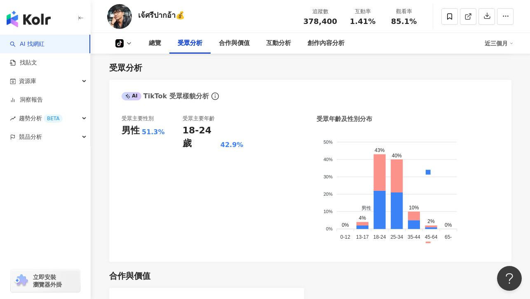
click at [45, 47] on link "AI 找網紅" at bounding box center [27, 44] width 35 height 8
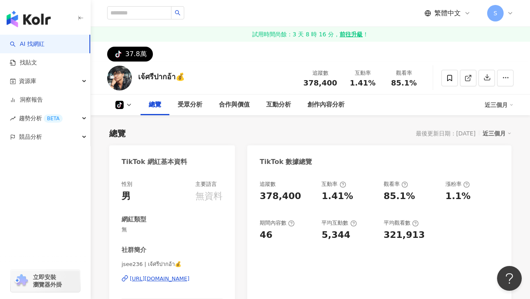
click at [125, 66] on img at bounding box center [119, 78] width 25 height 25
click at [126, 10] on input "search" at bounding box center [139, 12] width 64 height 13
paste input "**********"
type input "**********"
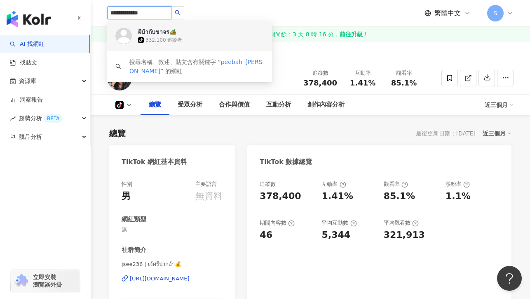
click at [155, 38] on div "332,100 追蹤者" at bounding box center [164, 40] width 37 height 7
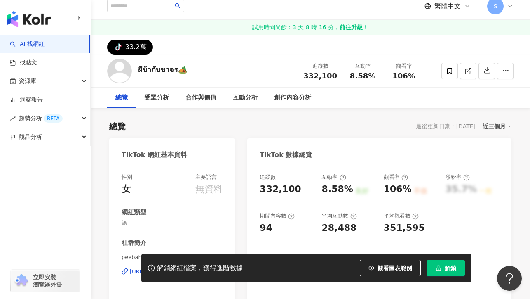
scroll to position [55, 0]
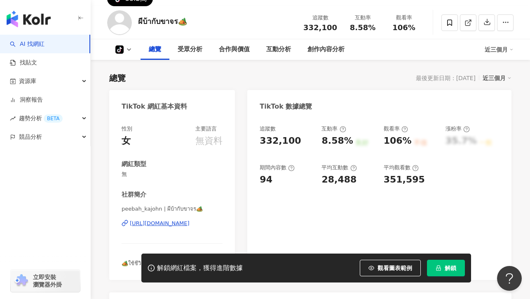
click at [167, 224] on div "[URL][DOMAIN_NAME]" at bounding box center [160, 222] width 60 height 7
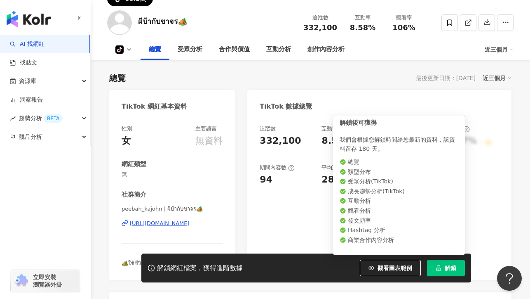
click at [441, 266] on icon "lock" at bounding box center [439, 268] width 6 height 6
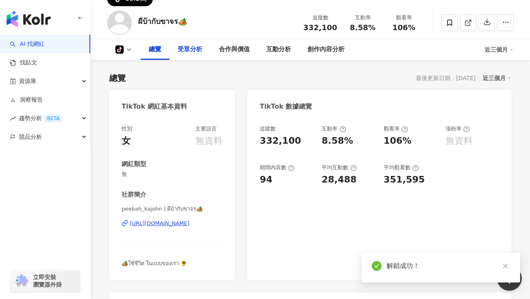
click at [185, 49] on div "受眾分析" at bounding box center [190, 50] width 25 height 10
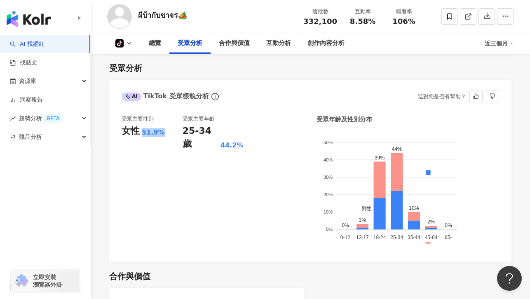
drag, startPoint x: 142, startPoint y: 134, endPoint x: 167, endPoint y: 134, distance: 24.8
click at [166, 134] on div "女性 51.9%" at bounding box center [152, 131] width 61 height 13
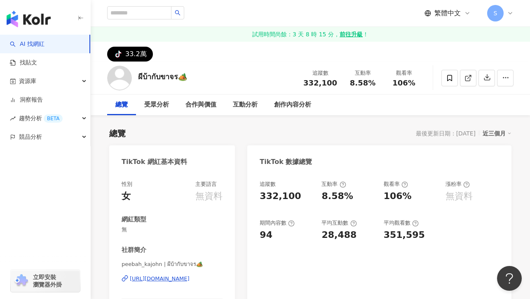
scroll to position [0, 0]
click at [138, 11] on input "search" at bounding box center [139, 12] width 64 height 13
paste input "******"
type input "******"
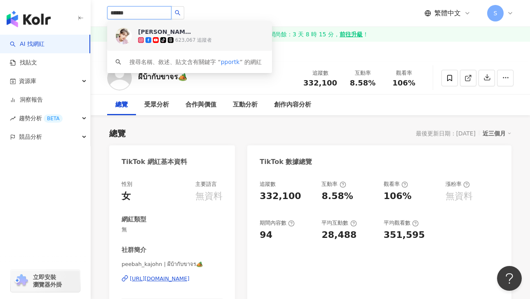
click at [167, 35] on div "[PERSON_NAME]" at bounding box center [165, 32] width 54 height 8
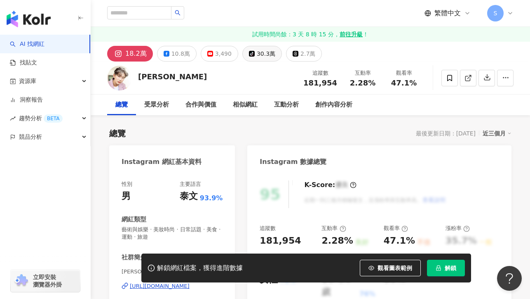
click at [257, 55] on div "30.3萬" at bounding box center [266, 54] width 19 height 12
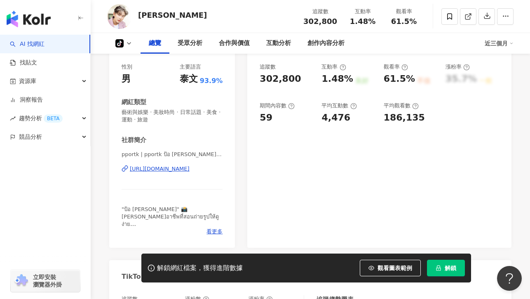
scroll to position [145, 0]
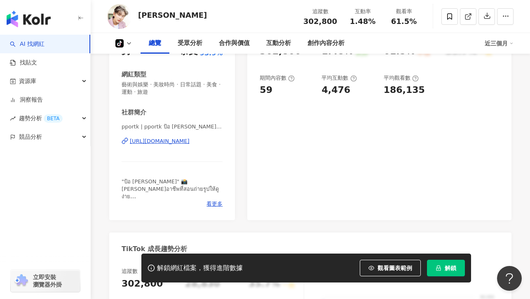
click at [173, 141] on div "[URL][DOMAIN_NAME]" at bounding box center [160, 140] width 60 height 7
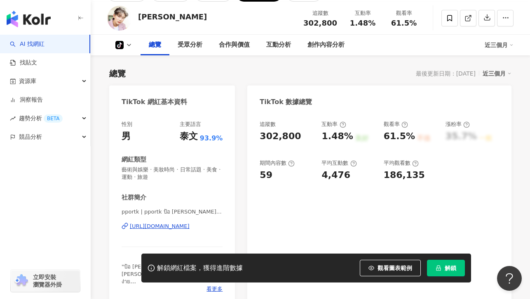
scroll to position [54, 0]
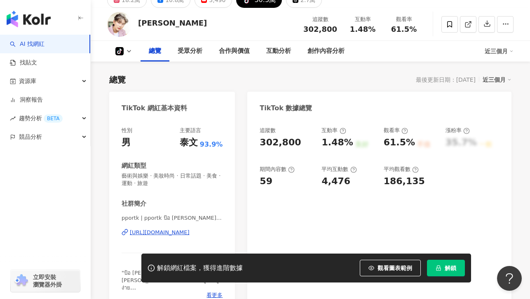
click at [443, 264] on button "解鎖" at bounding box center [446, 267] width 38 height 17
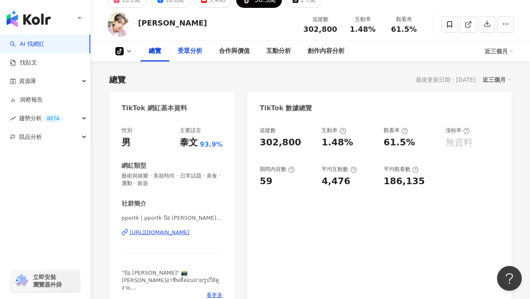
click at [189, 52] on div "受眾分析" at bounding box center [190, 51] width 25 height 10
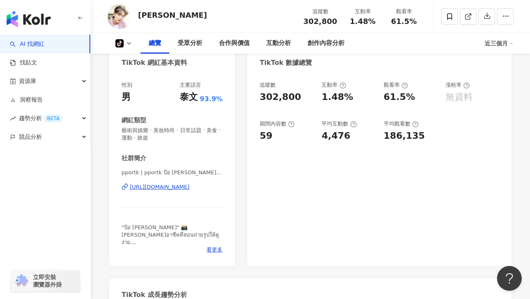
scroll to position [52, 0]
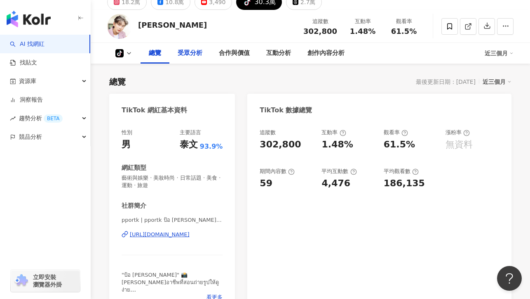
click at [191, 54] on div "受眾分析" at bounding box center [190, 53] width 25 height 10
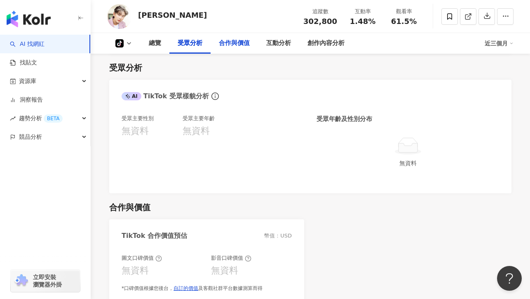
click at [228, 47] on div "合作與價值" at bounding box center [234, 43] width 31 height 10
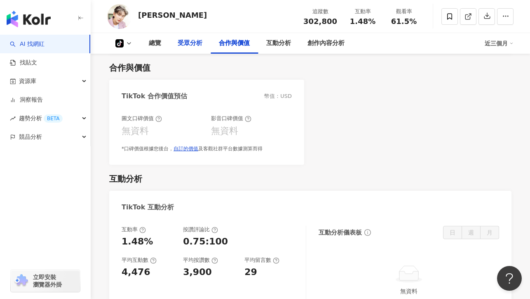
click at [186, 42] on div "受眾分析" at bounding box center [190, 43] width 25 height 10
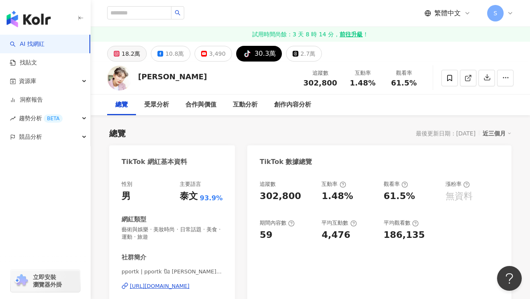
click at [124, 55] on div "18.2萬" at bounding box center [131, 54] width 19 height 12
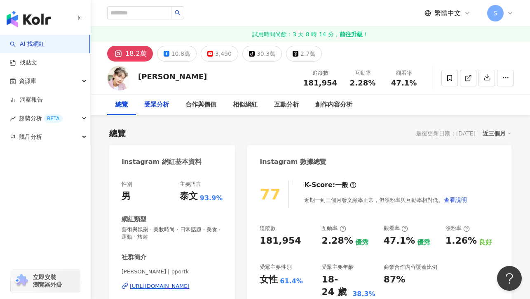
click at [160, 106] on div "受眾分析" at bounding box center [156, 105] width 25 height 10
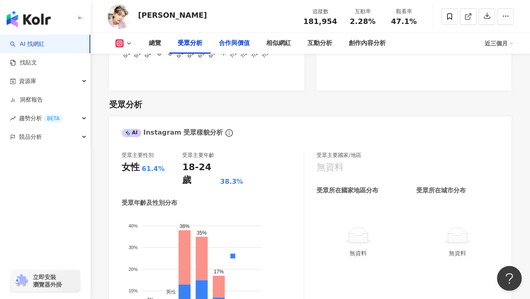
click at [227, 44] on div "合作與價值" at bounding box center [234, 43] width 31 height 10
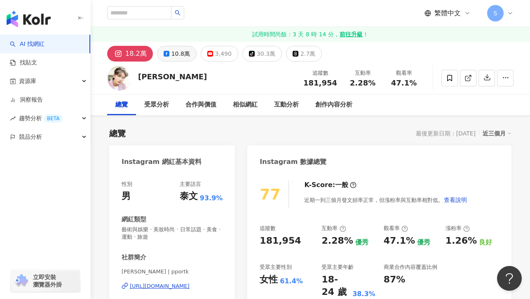
click at [174, 54] on div "10.8萬" at bounding box center [181, 54] width 19 height 12
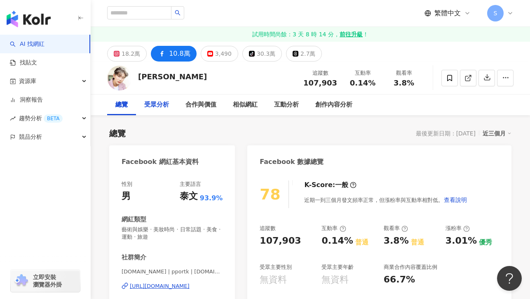
click at [165, 106] on div "受眾分析" at bounding box center [156, 105] width 25 height 10
click at [257, 55] on div "30.3萬" at bounding box center [266, 54] width 19 height 12
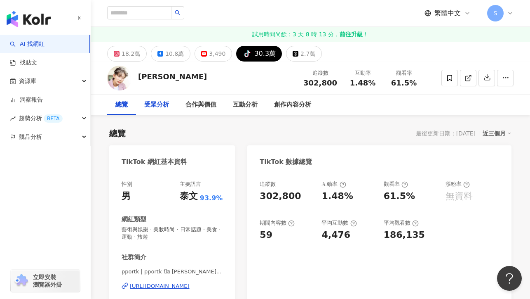
click at [153, 107] on div "受眾分析" at bounding box center [156, 105] width 25 height 10
click at [155, 101] on div "受眾分析" at bounding box center [156, 105] width 25 height 10
click at [128, 59] on div "18.2萬" at bounding box center [131, 54] width 19 height 12
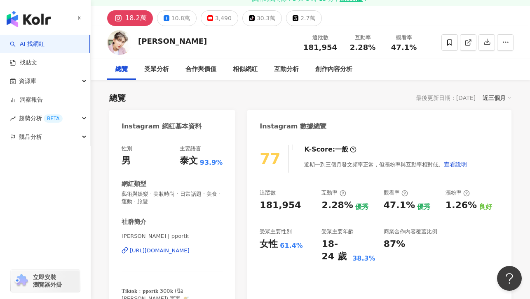
scroll to position [42, 0]
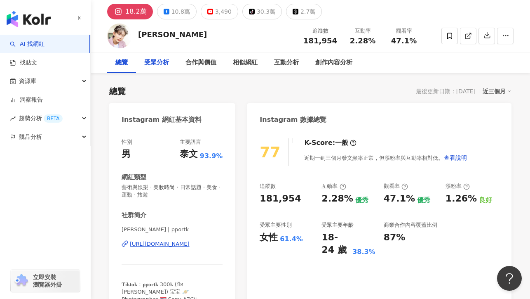
click at [156, 67] on div "受眾分析" at bounding box center [156, 62] width 41 height 21
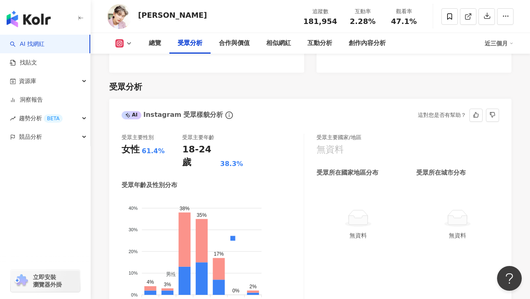
scroll to position [861, 0]
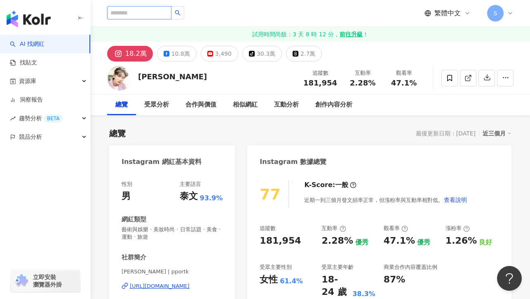
click at [131, 13] on input "search" at bounding box center [139, 12] width 64 height 13
paste input "**********"
type input "**********"
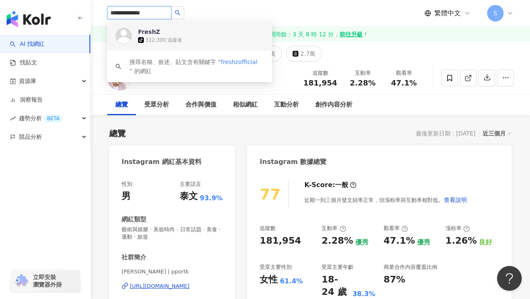
click at [163, 39] on div "312,300 追蹤者" at bounding box center [164, 40] width 37 height 7
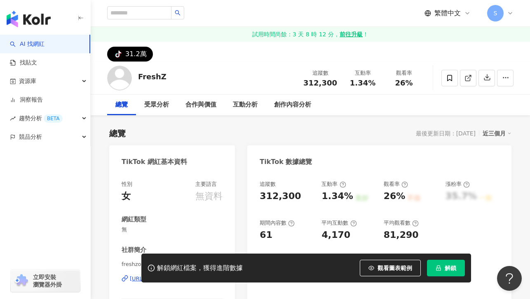
click at [450, 270] on span "解鎖" at bounding box center [451, 267] width 12 height 7
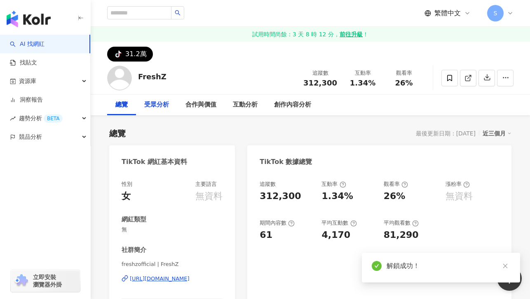
click at [147, 106] on div "受眾分析" at bounding box center [156, 105] width 25 height 10
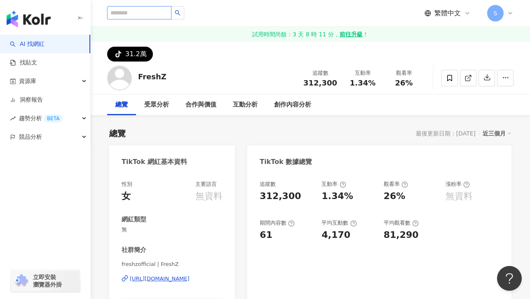
click at [137, 10] on input "search" at bounding box center [139, 12] width 64 height 13
paste input "**********"
type input "**********"
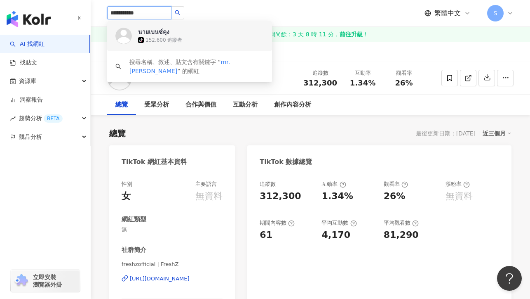
click at [158, 35] on div "นายเบนซ์คุง" at bounding box center [153, 32] width 31 height 8
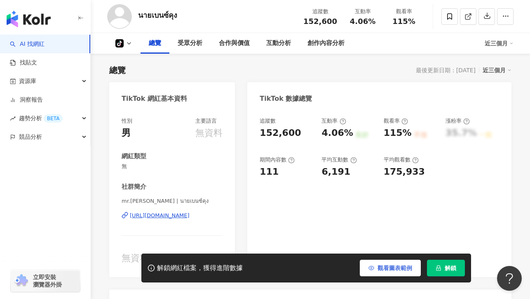
scroll to position [83, 0]
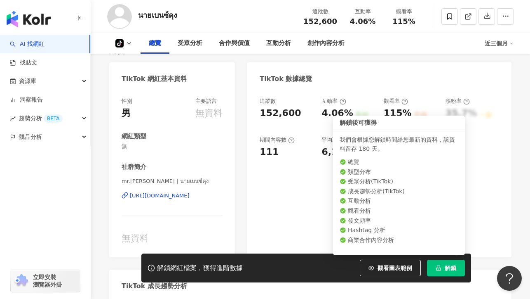
click at [450, 269] on span "解鎖" at bounding box center [451, 267] width 12 height 7
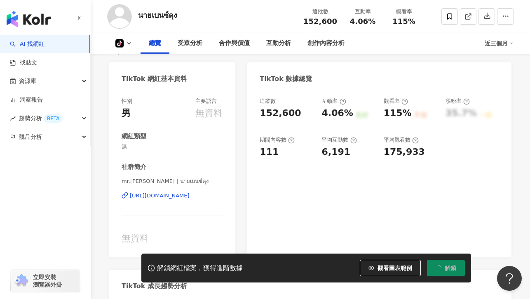
click at [170, 196] on div "https://www.tiktok.com/share/user/6920248729149375490" at bounding box center [160, 195] width 60 height 7
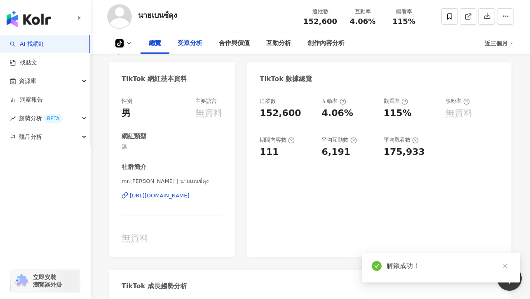
click at [190, 44] on div "受眾分析" at bounding box center [190, 43] width 25 height 10
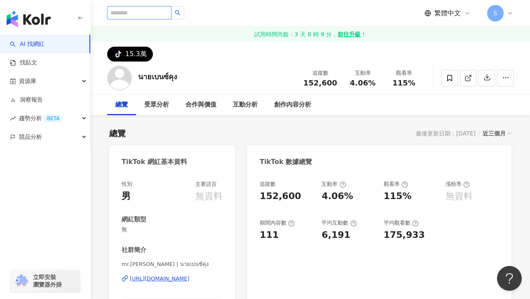
click at [128, 13] on input "search" at bounding box center [139, 12] width 64 height 13
paste input "********"
type input "********"
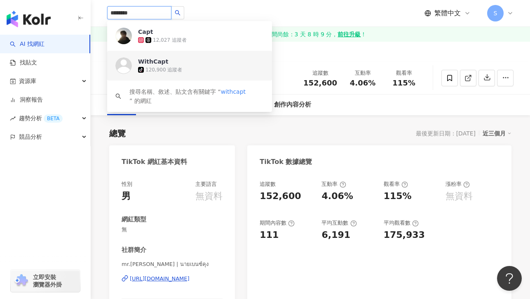
click at [164, 67] on div "120,900 追蹤者" at bounding box center [164, 69] width 37 height 7
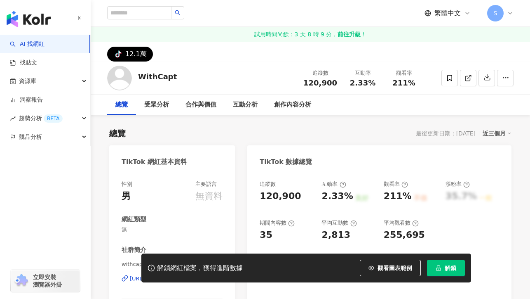
click at [448, 270] on span "解鎖" at bounding box center [451, 267] width 12 height 7
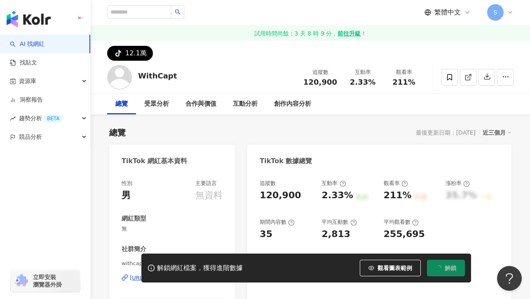
scroll to position [170, 0]
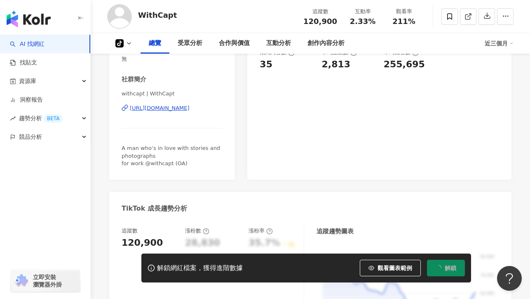
click at [174, 109] on div "https://www.tiktok.com/share/user/7119462035935134725" at bounding box center [160, 107] width 60 height 7
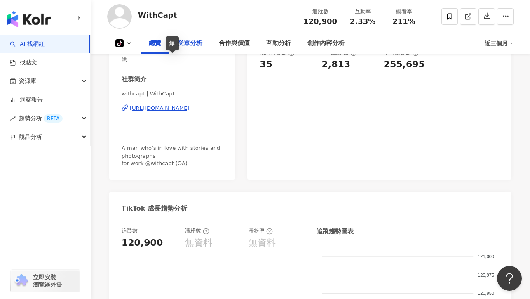
click at [191, 48] on div "受眾分析" at bounding box center [190, 43] width 41 height 21
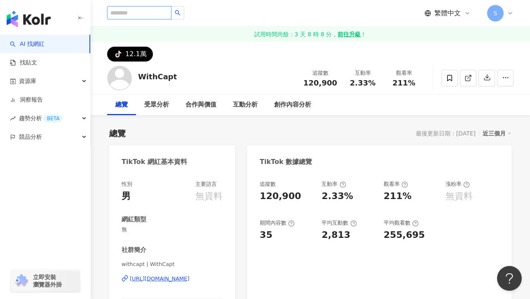
click at [138, 11] on input "search" at bounding box center [139, 12] width 64 height 13
paste input "*******"
type input "*******"
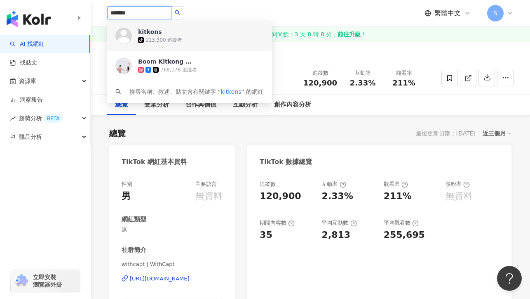
click at [157, 42] on div "113,300 追蹤者" at bounding box center [164, 40] width 37 height 7
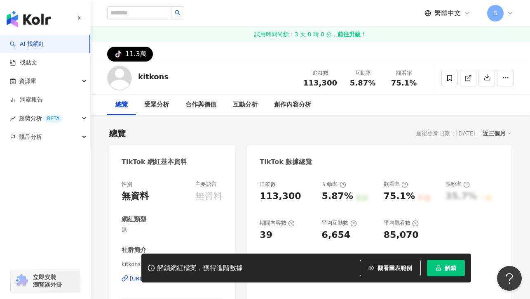
click at [445, 265] on button "解鎖" at bounding box center [446, 267] width 38 height 17
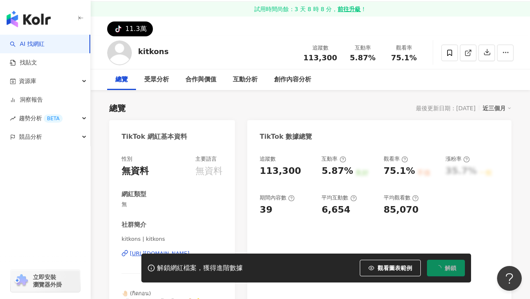
scroll to position [64, 0]
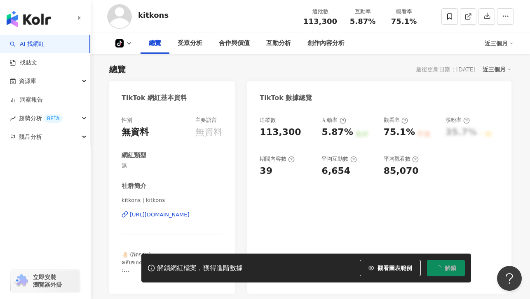
click at [153, 213] on div "[URL][DOMAIN_NAME]" at bounding box center [160, 214] width 60 height 7
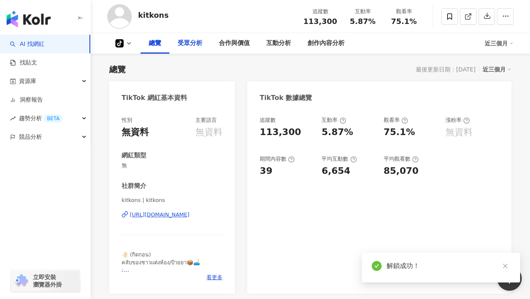
click at [186, 46] on div "受眾分析" at bounding box center [190, 43] width 25 height 10
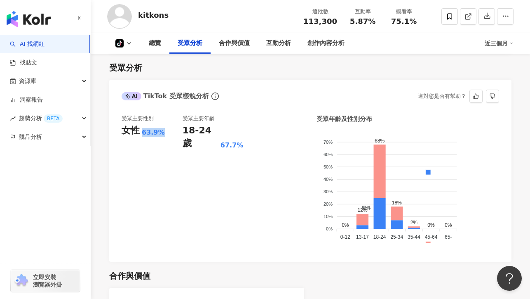
drag, startPoint x: 140, startPoint y: 132, endPoint x: 167, endPoint y: 133, distance: 26.8
click at [167, 133] on div "女性 63.9%" at bounding box center [152, 130] width 61 height 13
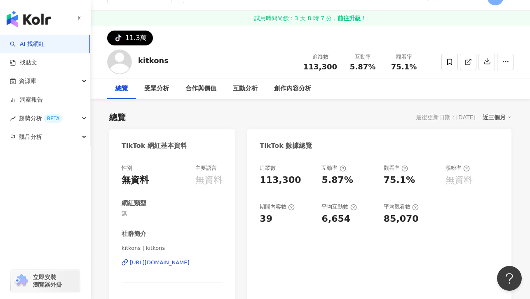
scroll to position [0, 0]
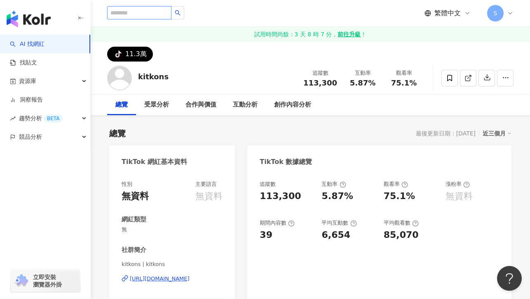
click at [136, 12] on input "search" at bounding box center [139, 12] width 64 height 13
paste input "*********"
type input "*********"
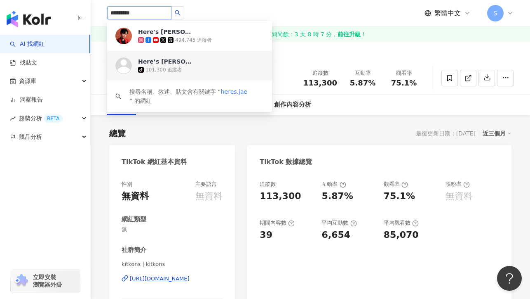
click at [178, 63] on span "Here’s [PERSON_NAME]" at bounding box center [165, 61] width 54 height 8
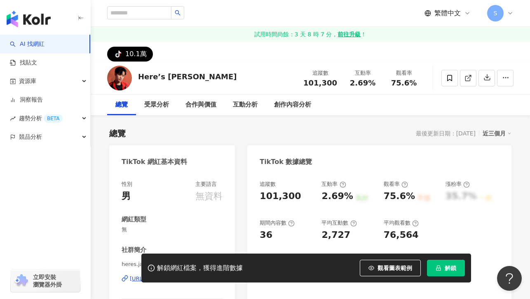
drag, startPoint x: 447, startPoint y: 247, endPoint x: 445, endPoint y: 268, distance: 21.1
click at [445, 268] on button "解鎖" at bounding box center [446, 267] width 38 height 17
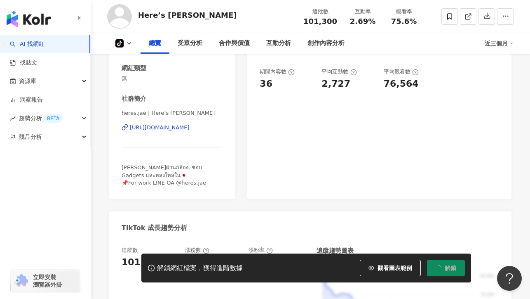
scroll to position [154, 0]
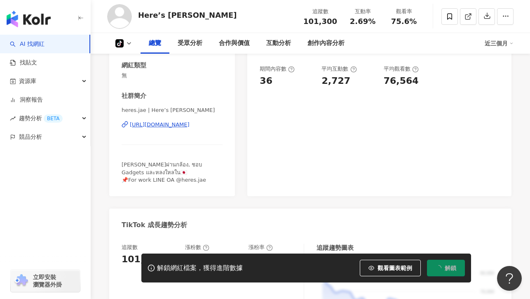
click at [171, 126] on div "[URL][DOMAIN_NAME]" at bounding box center [160, 124] width 60 height 7
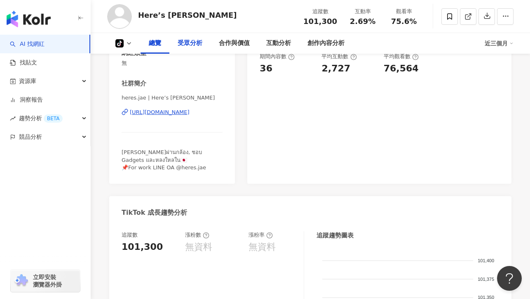
click at [183, 45] on div "受眾分析" at bounding box center [190, 43] width 25 height 10
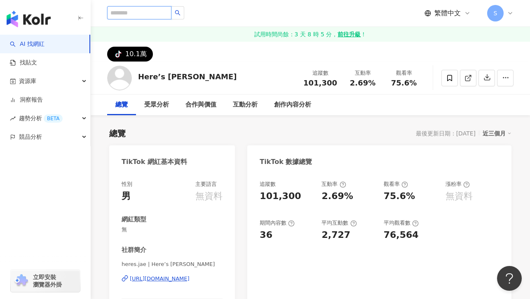
click at [135, 13] on input "search" at bounding box center [139, 12] width 64 height 13
paste input "**********"
type input "**********"
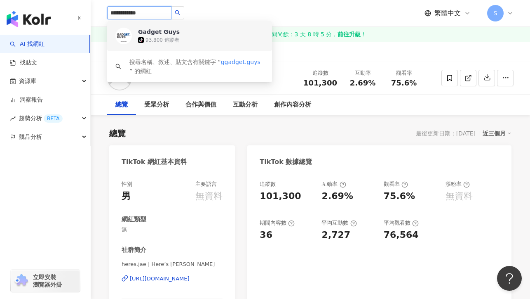
click at [186, 38] on div "tiktok-icon 93,800 追蹤者" at bounding box center [201, 40] width 126 height 8
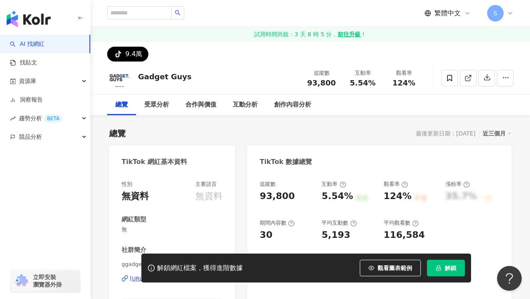
click at [438, 269] on icon "lock" at bounding box center [439, 268] width 6 height 6
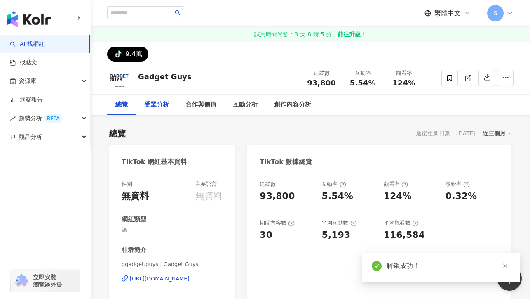
click at [156, 103] on div "受眾分析" at bounding box center [156, 105] width 25 height 10
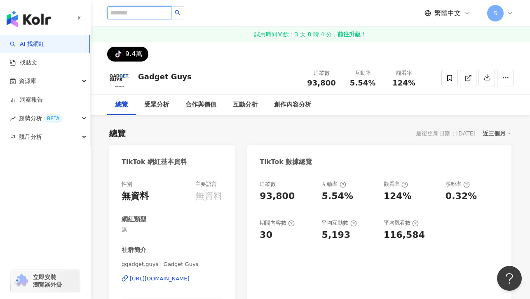
click at [125, 12] on input "search" at bounding box center [139, 12] width 64 height 13
paste input "**********"
type input "**********"
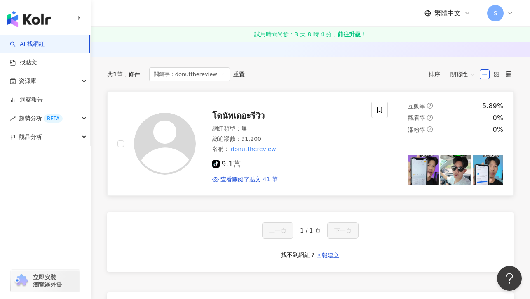
scroll to position [89, 0]
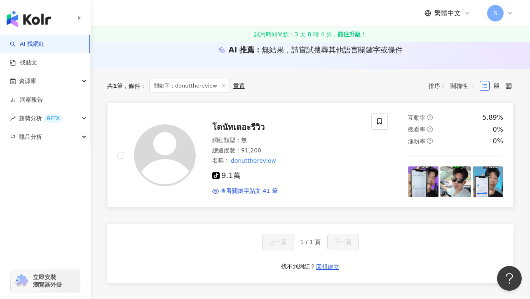
click at [166, 154] on img at bounding box center [165, 155] width 62 height 62
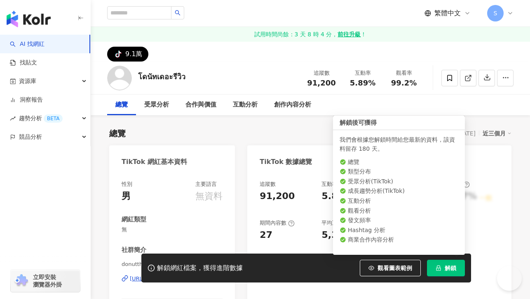
click at [448, 269] on span "解鎖" at bounding box center [451, 267] width 12 height 7
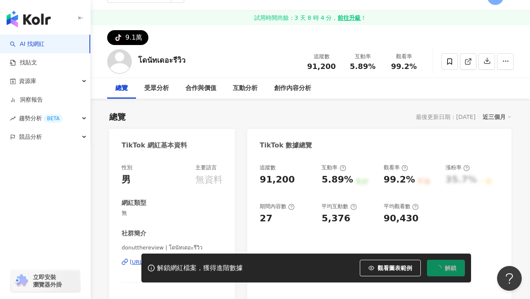
scroll to position [17, 0]
click at [135, 262] on div "解鎖網紅檔案，獲得進階數據 觀看圖表範例 解鎖" at bounding box center [265, 267] width 530 height 29
click at [134, 263] on div "解鎖網紅檔案，獲得進階數據 觀看圖表範例 解鎖" at bounding box center [265, 267] width 530 height 29
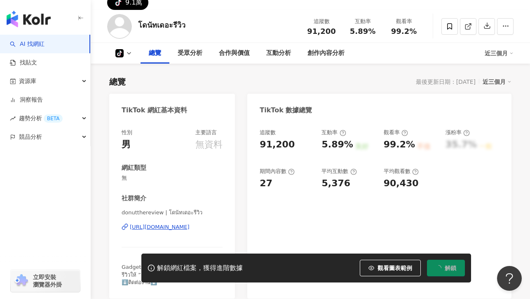
scroll to position [84, 0]
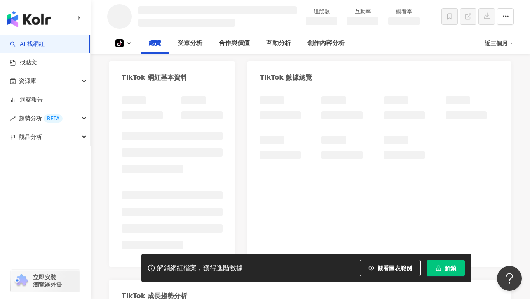
click at [161, 194] on li at bounding box center [172, 195] width 101 height 8
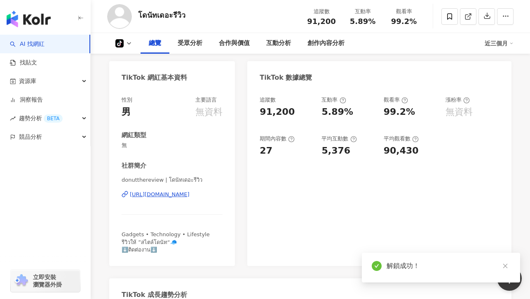
click at [173, 192] on div "https://www.tiktok.com/share/user/6950285956571448321" at bounding box center [160, 194] width 60 height 7
click at [191, 44] on div "受眾分析" at bounding box center [190, 43] width 25 height 10
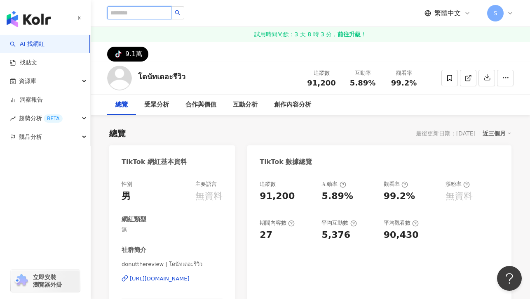
click at [133, 15] on input "search" at bounding box center [139, 12] width 64 height 13
paste input "**********"
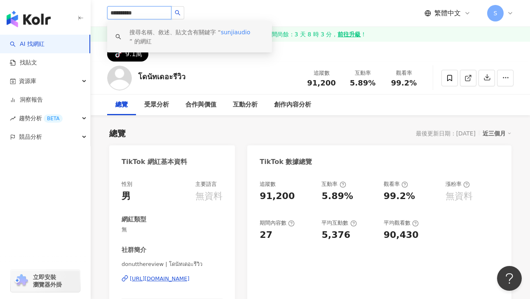
type input "**********"
drag, startPoint x: 145, startPoint y: 13, endPoint x: 101, endPoint y: 13, distance: 43.3
click at [101, 13] on div "**********" at bounding box center [311, 13] width 440 height 26
click at [175, 35] on div "搜尋名稱、敘述、貼文含有關鍵字 “ sunjiaudio ” 的網紅" at bounding box center [197, 37] width 134 height 18
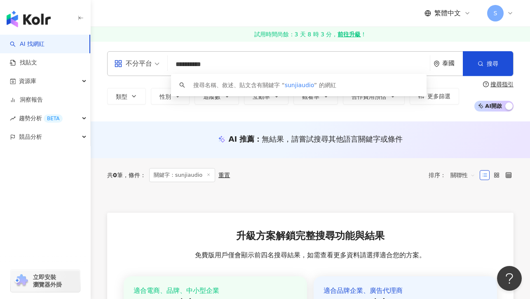
drag, startPoint x: 227, startPoint y: 62, endPoint x: 163, endPoint y: 64, distance: 64.0
click at [163, 64] on div "**********" at bounding box center [310, 63] width 407 height 25
paste input "**********"
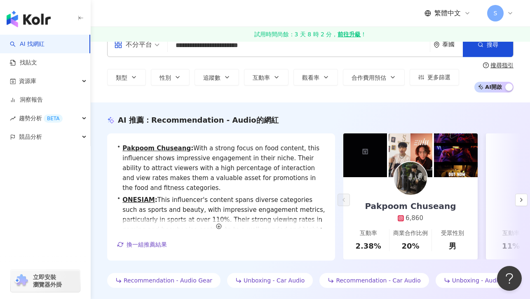
scroll to position [64, 0]
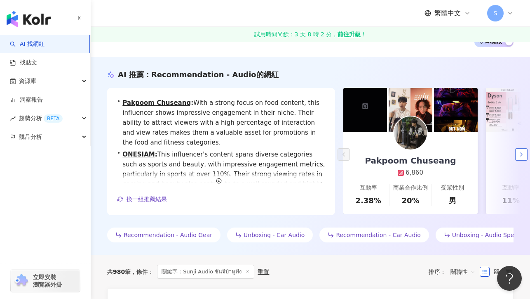
click at [521, 156] on polyline "button" at bounding box center [522, 154] width 2 height 3
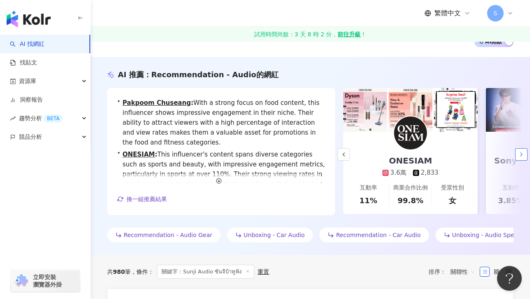
click at [521, 156] on polyline "button" at bounding box center [522, 154] width 2 height 3
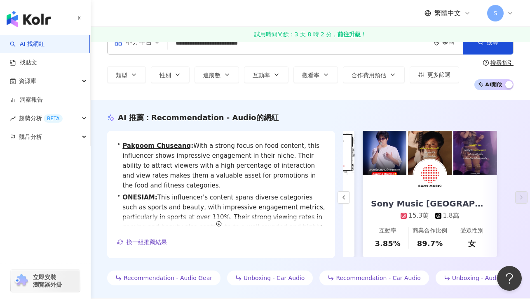
scroll to position [0, 0]
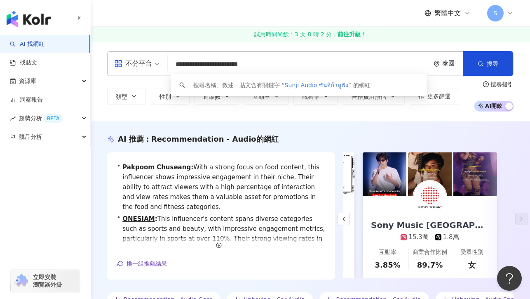
drag, startPoint x: 219, startPoint y: 65, endPoint x: 272, endPoint y: 65, distance: 52.4
click at [272, 65] on input "**********" at bounding box center [299, 65] width 256 height 16
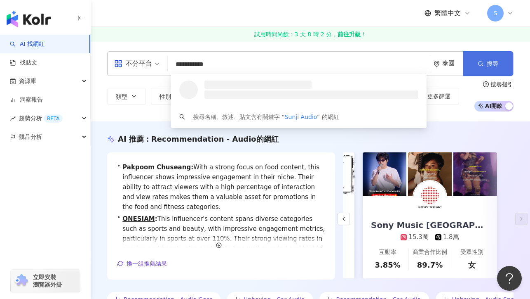
click at [477, 64] on button "搜尋" at bounding box center [488, 63] width 50 height 25
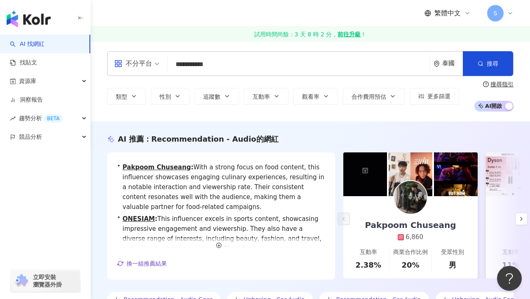
drag, startPoint x: 186, startPoint y: 65, endPoint x: 154, endPoint y: 66, distance: 31.4
click at [154, 66] on div "**********" at bounding box center [310, 63] width 407 height 25
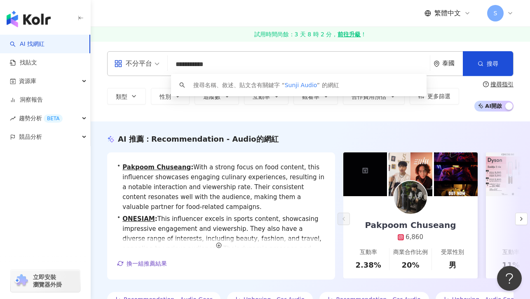
paste input "search"
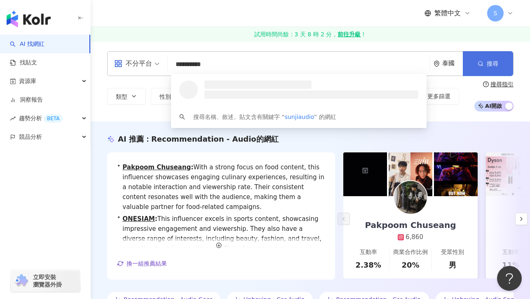
click at [479, 66] on icon "button" at bounding box center [481, 64] width 6 height 6
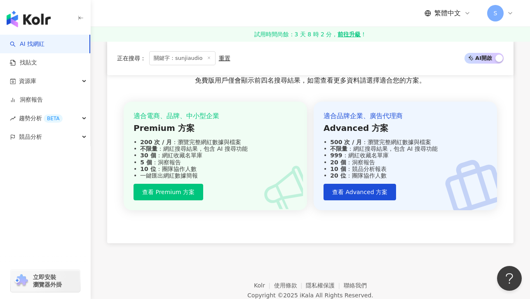
scroll to position [127, 0]
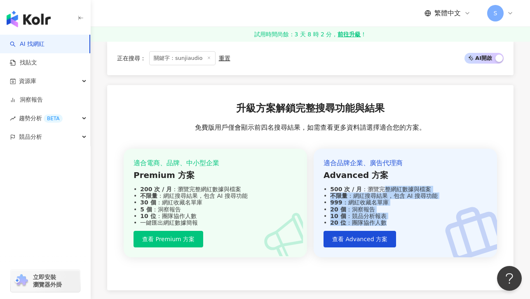
drag, startPoint x: 382, startPoint y: 189, endPoint x: 431, endPoint y: 225, distance: 60.9
click at [431, 225] on div "適合品牌企業、廣告代理商 Advanced 方案 500 次 / 月 ：瀏覽完整網紅數據與檔案 不限量 ：網紅搜尋結果，包含 AI 搜尋功能 999 ：網紅收…" at bounding box center [406, 191] width 164 height 67
click at [431, 224] on div "20 位 ：團隊協作人數" at bounding box center [406, 222] width 164 height 7
drag, startPoint x: 391, startPoint y: 222, endPoint x: 339, endPoint y: 185, distance: 64.5
click at [339, 185] on div "適合品牌企業、廣告代理商 Advanced 方案 500 次 / 月 ：瀏覽完整網紅數據與檔案 不限量 ：網紅搜尋結果，包含 AI 搜尋功能 999 ：網紅收…" at bounding box center [406, 191] width 164 height 67
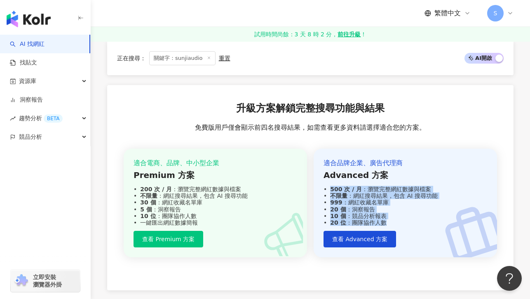
click at [398, 192] on div "不限量 ：網紅搜尋結果，包含 AI 搜尋功能" at bounding box center [406, 195] width 164 height 7
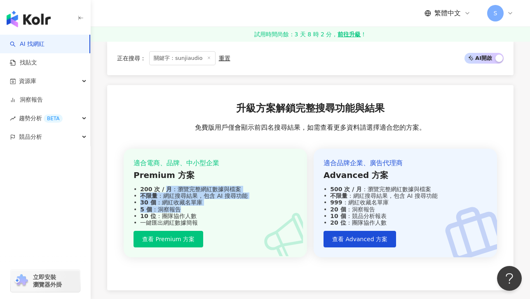
drag, startPoint x: 166, startPoint y: 189, endPoint x: 226, endPoint y: 212, distance: 64.3
click at [226, 212] on div "適合電商、品牌、中小型企業 Premium 方案 200 次 / 月 ：瀏覽完整網紅數據與檔案 不限量 ：網紅搜尋結果，包含 AI 搜尋功能 30 個 ：網紅…" at bounding box center [216, 191] width 164 height 67
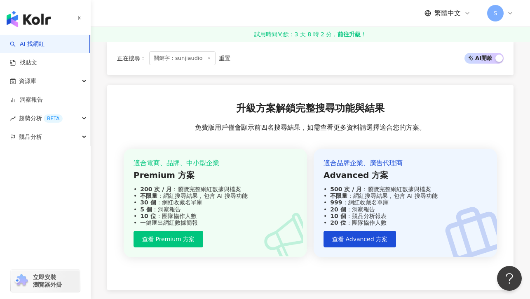
click at [226, 212] on div "10 位 ：團隊協作人數" at bounding box center [216, 215] width 164 height 7
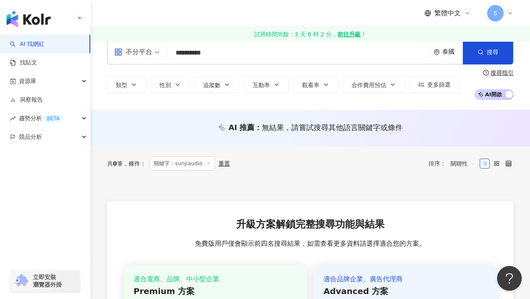
scroll to position [0, 0]
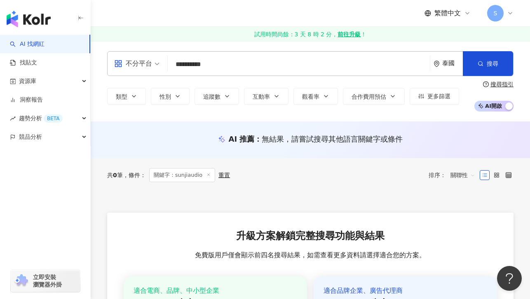
click at [144, 64] on div "不分平台" at bounding box center [133, 63] width 38 height 13
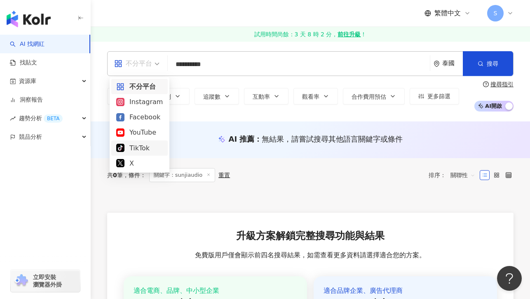
click at [134, 149] on div "TikTok" at bounding box center [139, 148] width 47 height 10
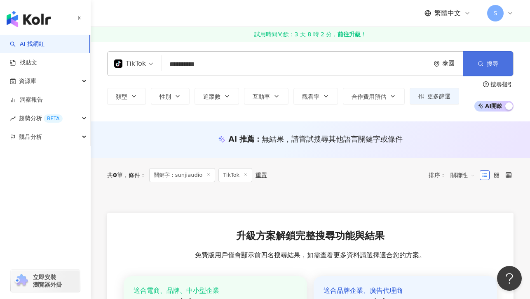
click at [485, 64] on button "搜尋" at bounding box center [488, 63] width 50 height 25
drag, startPoint x: 213, startPoint y: 67, endPoint x: 158, endPoint y: 64, distance: 55.4
click at [158, 64] on div "**********" at bounding box center [310, 63] width 407 height 25
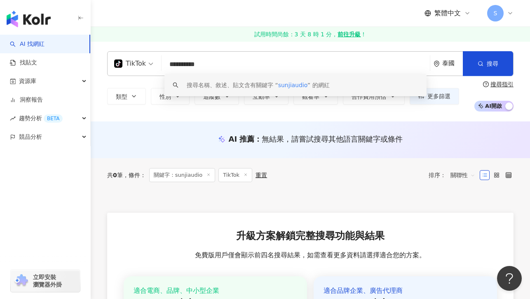
paste input "**********"
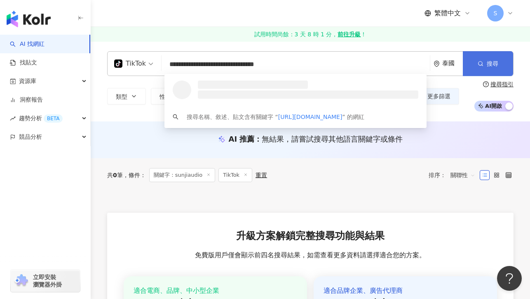
click at [487, 62] on span "搜尋" at bounding box center [493, 63] width 12 height 7
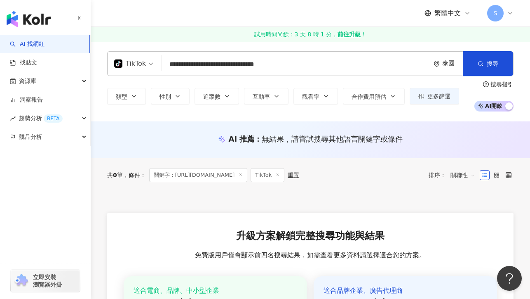
click at [280, 175] on icon at bounding box center [278, 174] width 4 height 4
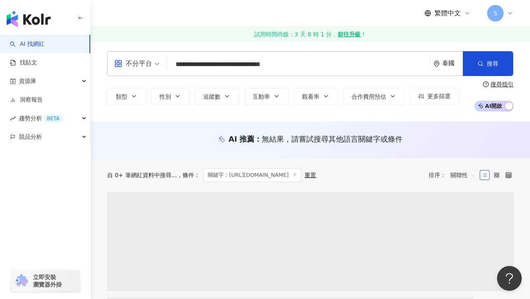
click at [312, 175] on div "自 0+ 筆網紅資料中搜尋... 條件 ： 關鍵字：https://www.tiktok.com/@sunjiaudio 重置 排序： 關聯性" at bounding box center [310, 175] width 407 height 14
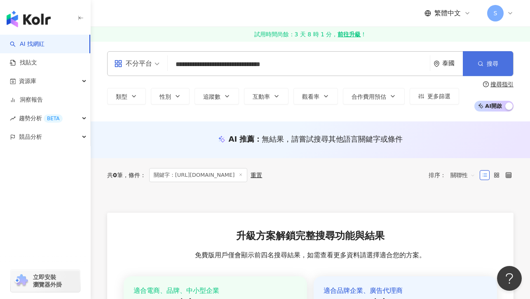
click at [491, 63] on span "搜尋" at bounding box center [493, 63] width 12 height 7
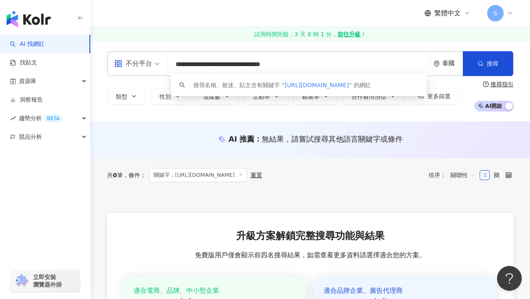
drag, startPoint x: 276, startPoint y: 64, endPoint x: 181, endPoint y: 65, distance: 94.5
click at [180, 65] on input "**********" at bounding box center [299, 65] width 256 height 16
paste input "search"
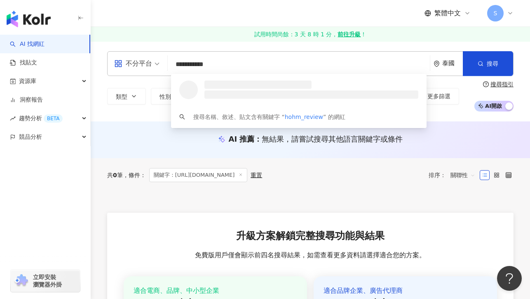
drag, startPoint x: 234, startPoint y: 62, endPoint x: 177, endPoint y: 65, distance: 57.0
click at [163, 63] on div "**********" at bounding box center [310, 63] width 407 height 25
paste input "search"
click at [495, 65] on span "搜尋" at bounding box center [493, 63] width 12 height 7
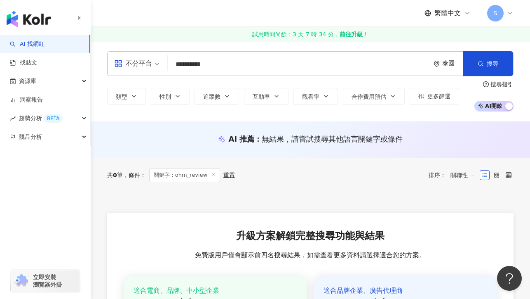
drag, startPoint x: 206, startPoint y: 63, endPoint x: 164, endPoint y: 66, distance: 42.6
click at [164, 66] on div "**********" at bounding box center [310, 63] width 407 height 25
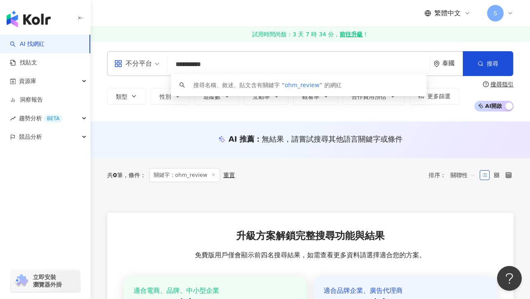
paste input "search"
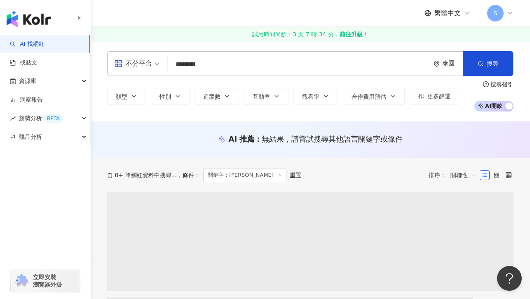
type input "********"
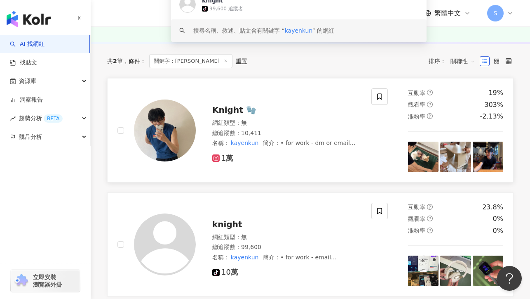
scroll to position [148, 0]
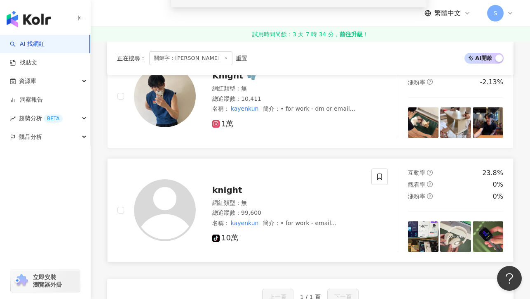
click at [175, 210] on img at bounding box center [165, 210] width 62 height 62
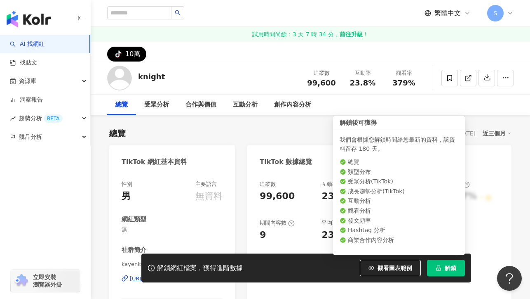
click at [448, 268] on span "解鎖" at bounding box center [451, 267] width 12 height 7
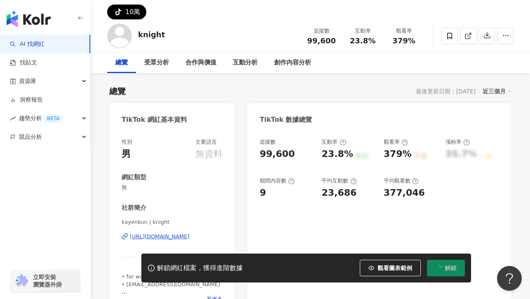
scroll to position [49, 0]
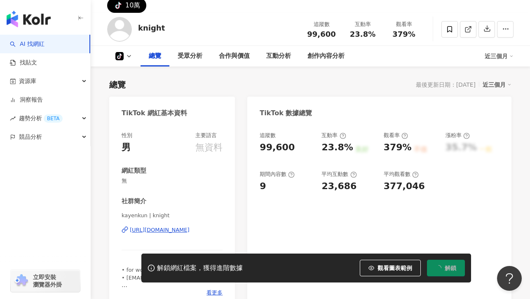
click at [178, 230] on div "[URL][DOMAIN_NAME]" at bounding box center [160, 229] width 60 height 7
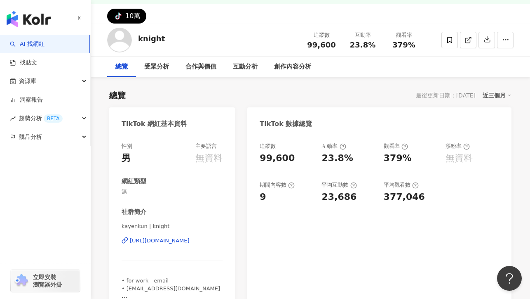
scroll to position [34, 0]
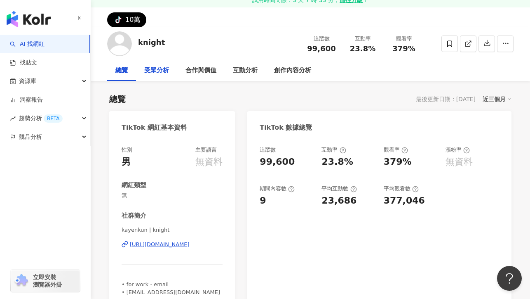
click at [162, 72] on div "受眾分析" at bounding box center [156, 71] width 25 height 10
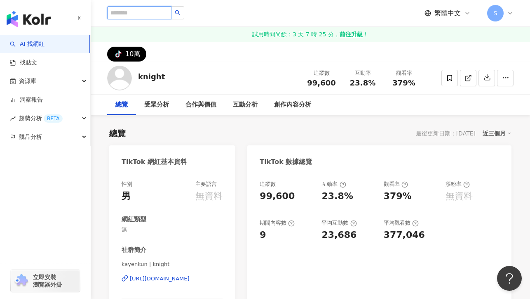
click at [133, 14] on input "search" at bounding box center [139, 12] width 64 height 13
paste input "**********"
type input "**********"
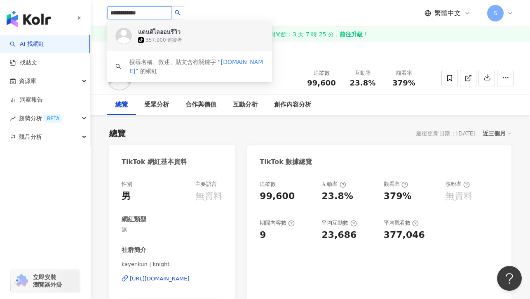
click at [156, 37] on div "357,900 追蹤者" at bounding box center [164, 40] width 37 height 7
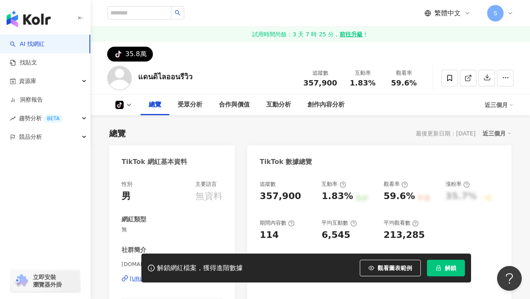
scroll to position [69, 0]
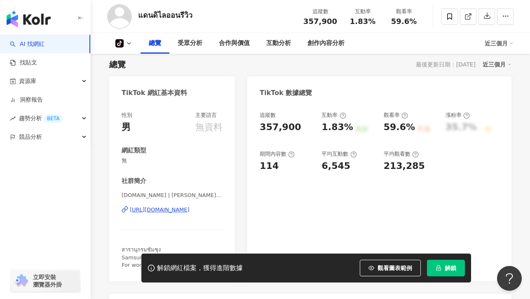
click at [450, 269] on span "解鎖" at bounding box center [451, 267] width 12 height 7
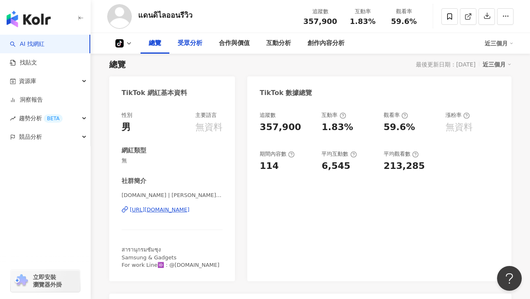
click at [198, 47] on div "受眾分析" at bounding box center [190, 43] width 25 height 10
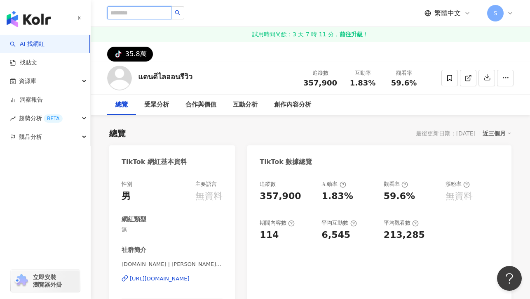
click at [127, 11] on input "search" at bounding box center [139, 12] width 64 height 13
paste input "*********"
type input "*********"
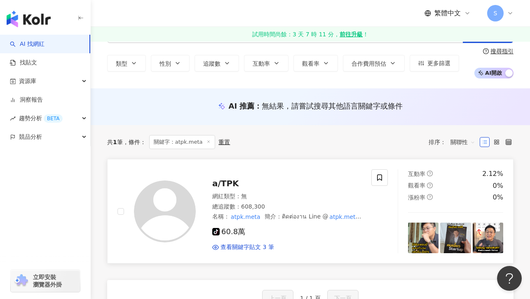
scroll to position [73, 0]
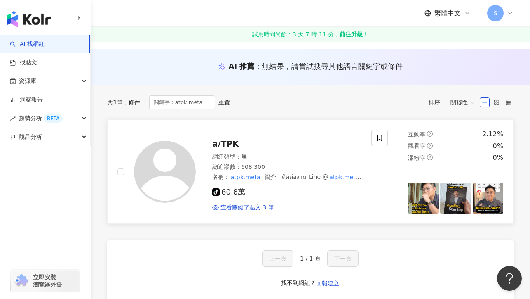
click at [173, 166] on img at bounding box center [165, 172] width 62 height 62
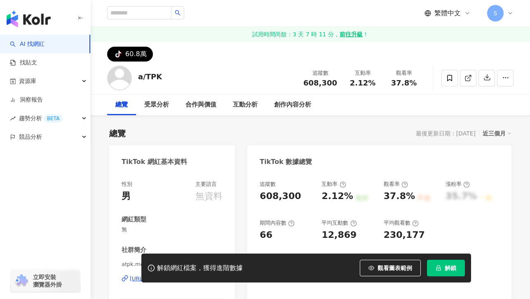
click at [443, 269] on button "解鎖" at bounding box center [446, 267] width 38 height 17
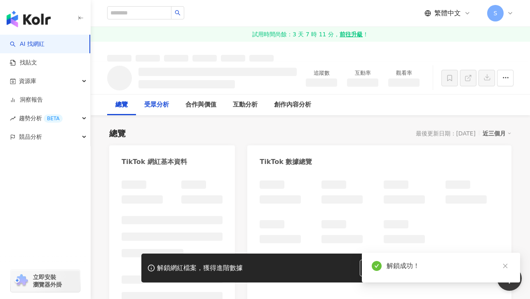
click at [163, 107] on div "受眾分析" at bounding box center [156, 105] width 25 height 10
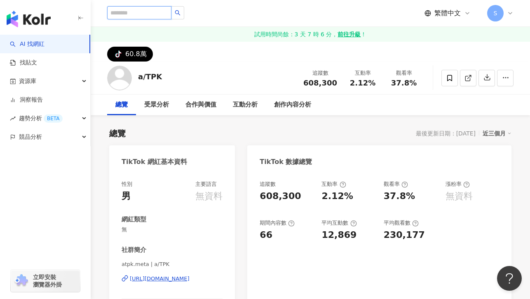
click at [133, 16] on input "search" at bounding box center [139, 12] width 64 height 13
paste input "*********"
type input "*********"
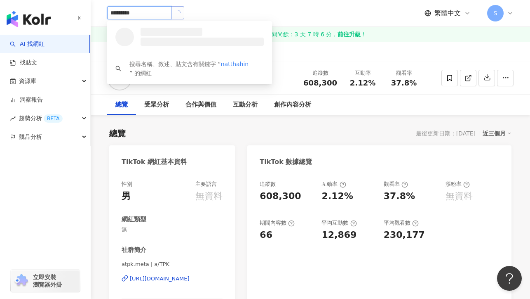
click at [181, 14] on icon "loading" at bounding box center [177, 12] width 6 height 6
click at [157, 39] on div "355,300 追蹤者" at bounding box center [164, 40] width 37 height 7
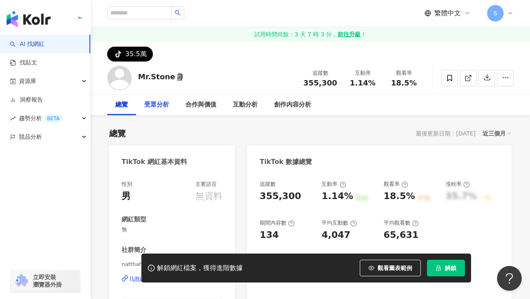
click at [148, 103] on div "受眾分析" at bounding box center [156, 105] width 25 height 10
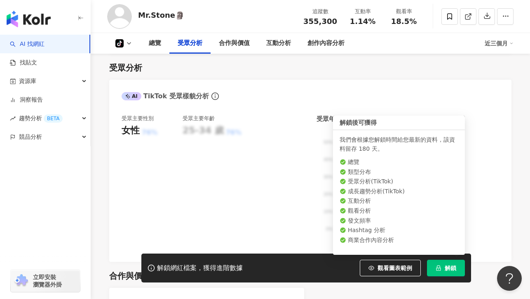
click at [442, 267] on button "解鎖" at bounding box center [446, 267] width 38 height 17
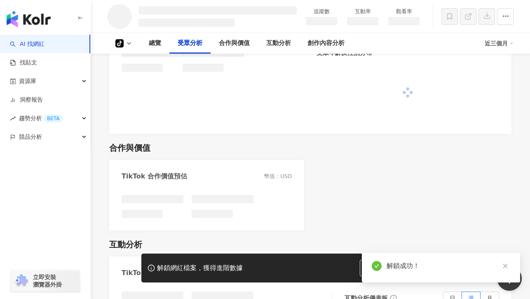
scroll to position [492, 0]
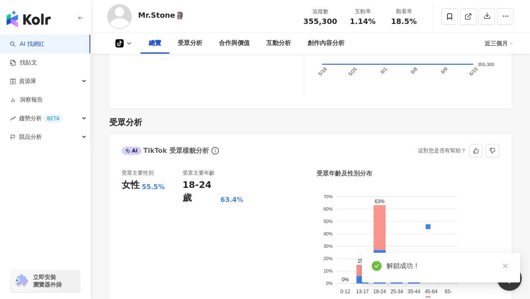
scroll to position [450, 0]
